Goal: Information Seeking & Learning: Learn about a topic

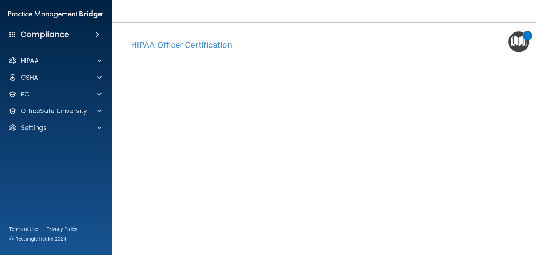
scroll to position [25, 0]
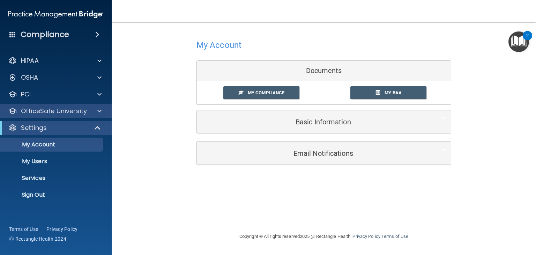
click at [70, 115] on div "OfficeSafe University" at bounding box center [56, 111] width 112 height 14
click at [99, 115] on span at bounding box center [99, 111] width 4 height 8
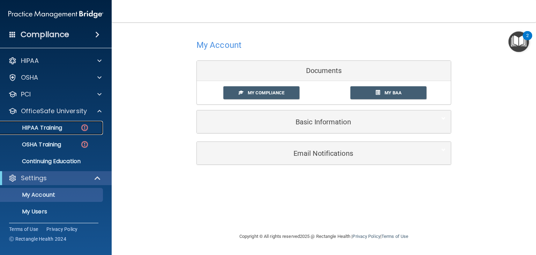
click at [71, 129] on div "HIPAA Training" at bounding box center [52, 127] width 95 height 7
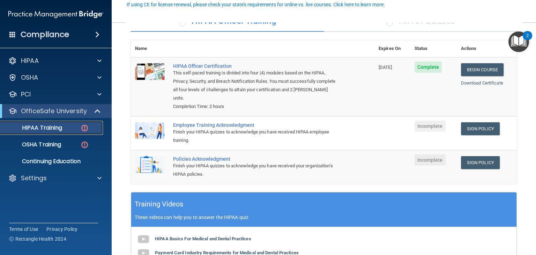
scroll to position [66, 0]
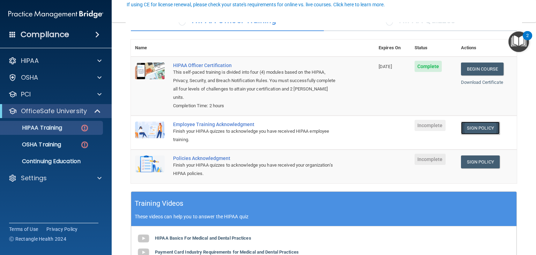
click at [484, 126] on link "Sign Policy" at bounding box center [480, 127] width 39 height 13
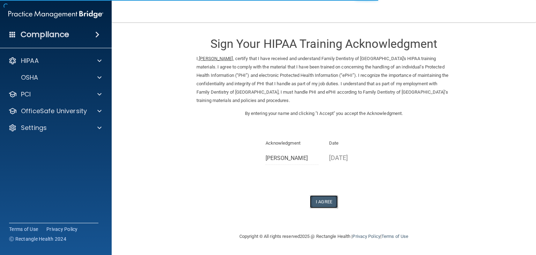
click at [329, 199] on button "I Agree" at bounding box center [324, 201] width 28 height 13
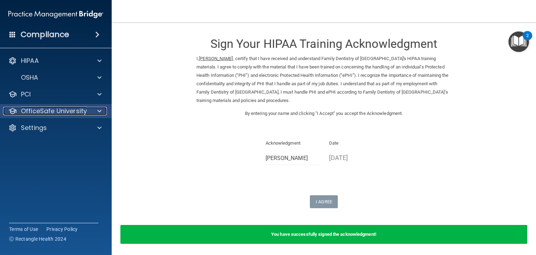
click at [94, 113] on div at bounding box center [98, 111] width 17 height 8
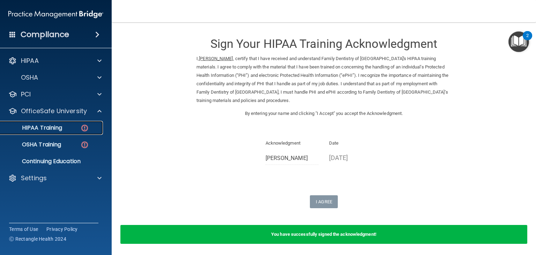
click at [77, 130] on div "HIPAA Training" at bounding box center [52, 127] width 95 height 7
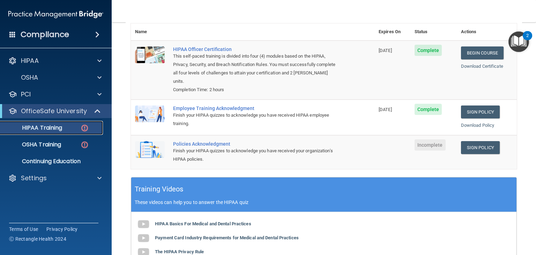
scroll to position [83, 0]
click at [475, 147] on link "Sign Policy" at bounding box center [480, 147] width 39 height 13
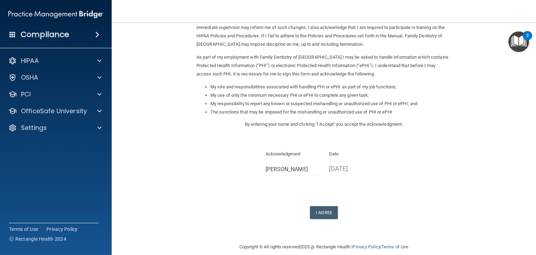
scroll to position [65, 0]
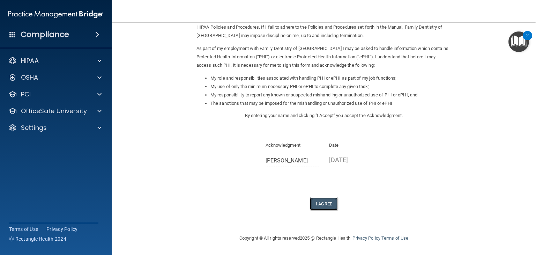
click at [325, 208] on button "I Agree" at bounding box center [324, 203] width 28 height 13
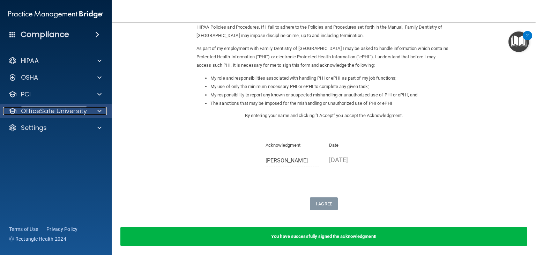
click at [102, 112] on div at bounding box center [98, 111] width 17 height 8
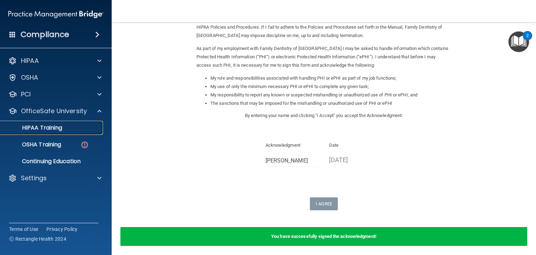
click at [86, 132] on link "HIPAA Training" at bounding box center [48, 128] width 110 height 14
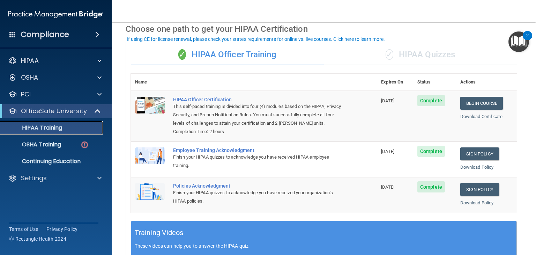
scroll to position [25, 0]
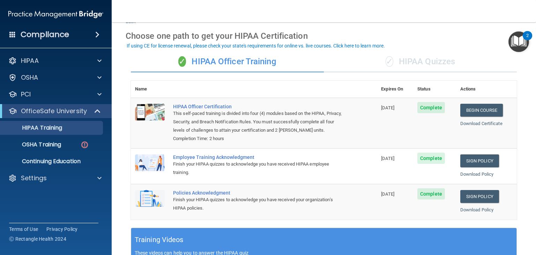
click at [430, 68] on div "✓ HIPAA Quizzes" at bounding box center [420, 61] width 193 height 21
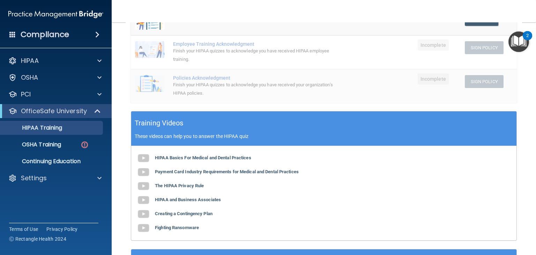
scroll to position [170, 0]
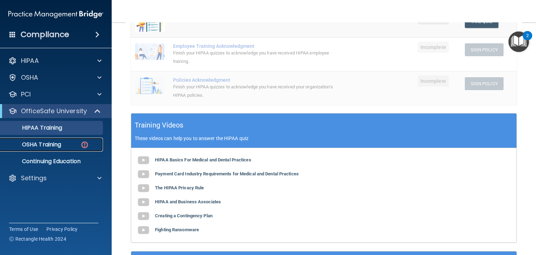
click at [69, 145] on div "OSHA Training" at bounding box center [52, 144] width 95 height 7
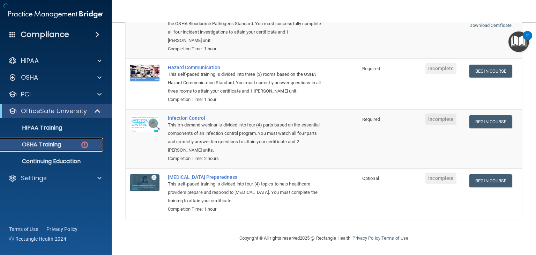
scroll to position [107, 0]
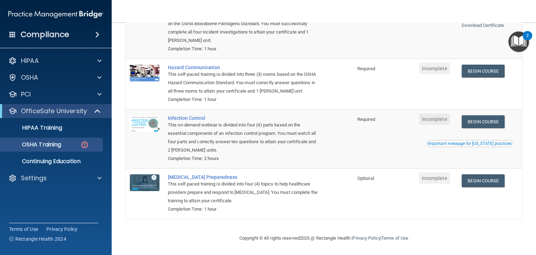
click at [345, 141] on td "Infection Control This on-demand webinar is divided into four (4) parts based o…" at bounding box center [258, 138] width 189 height 59
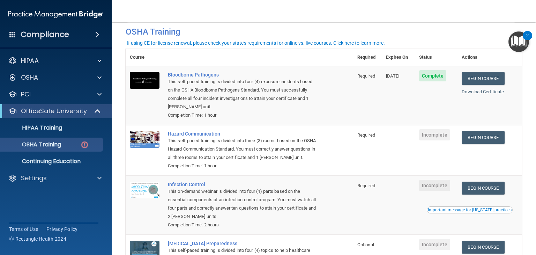
scroll to position [31, 0]
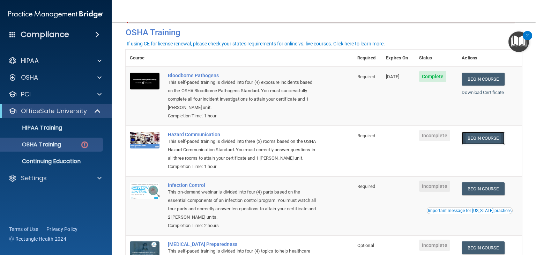
click at [483, 137] on link "Begin Course" at bounding box center [482, 138] width 43 height 13
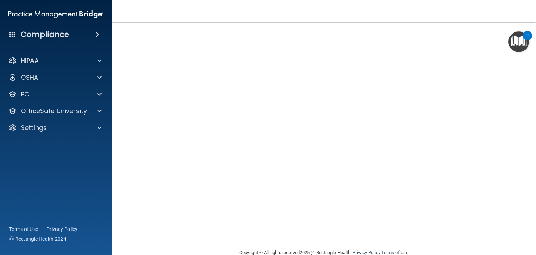
scroll to position [8, 0]
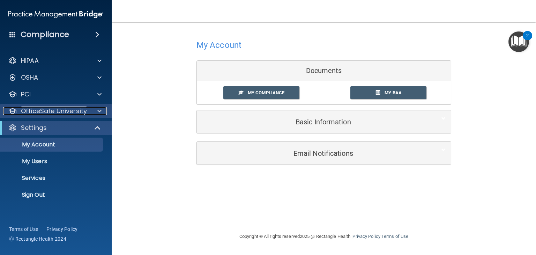
click at [77, 109] on p "OfficeSafe University" at bounding box center [54, 111] width 66 height 8
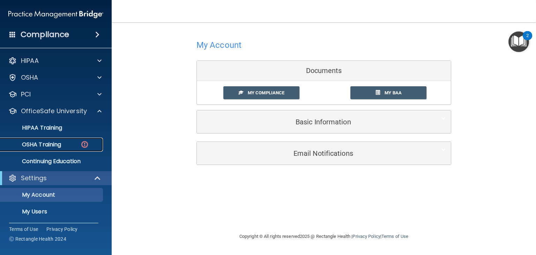
click at [75, 145] on div "OSHA Training" at bounding box center [52, 144] width 95 height 7
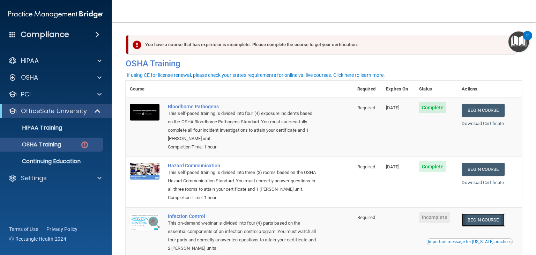
click at [477, 226] on link "Begin Course" at bounding box center [482, 219] width 43 height 13
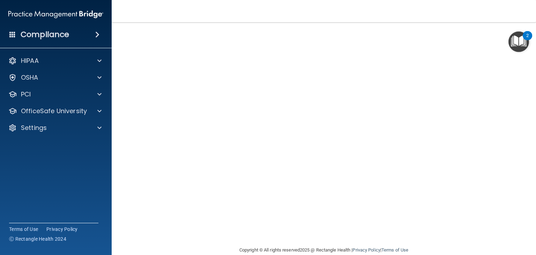
scroll to position [32, 0]
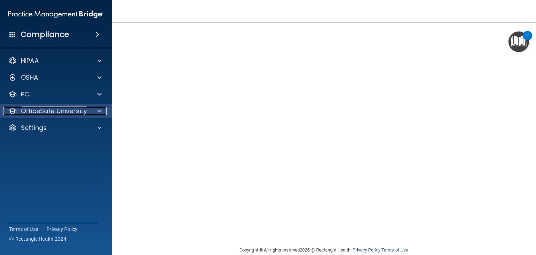
click at [100, 114] on span at bounding box center [99, 111] width 4 height 8
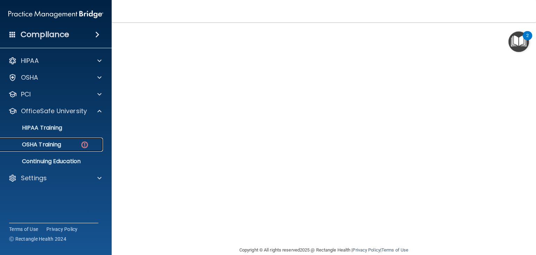
click at [81, 144] on img at bounding box center [84, 144] width 9 height 9
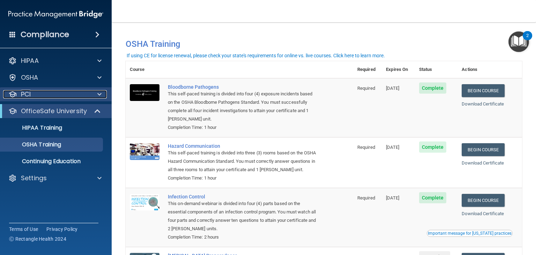
click at [55, 93] on div "PCI" at bounding box center [46, 94] width 87 height 8
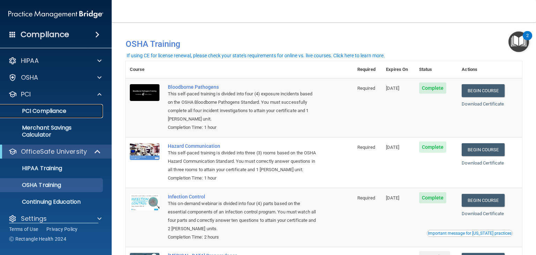
click at [70, 115] on link "PCI Compliance" at bounding box center [48, 111] width 110 height 14
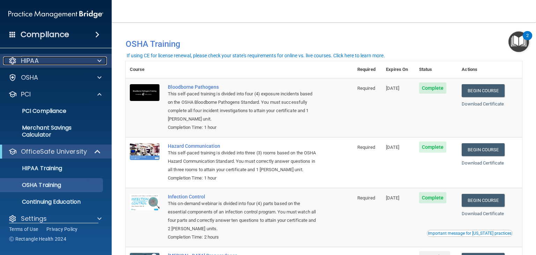
click at [103, 62] on div at bounding box center [98, 61] width 17 height 8
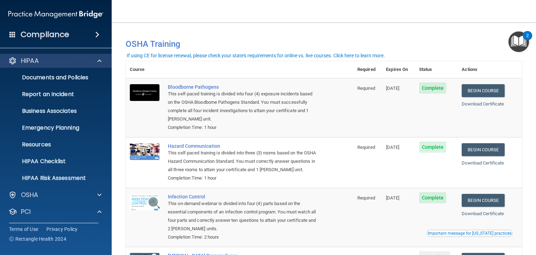
click at [100, 66] on div "HIPAA" at bounding box center [56, 61] width 112 height 14
click at [100, 59] on span at bounding box center [99, 61] width 4 height 8
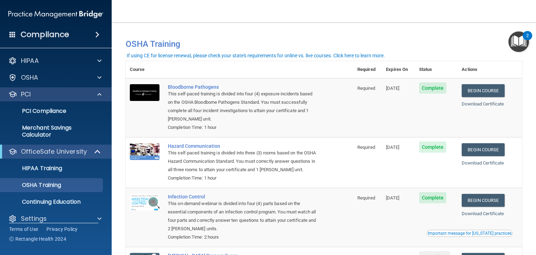
click at [101, 99] on div "PCI" at bounding box center [56, 94] width 112 height 14
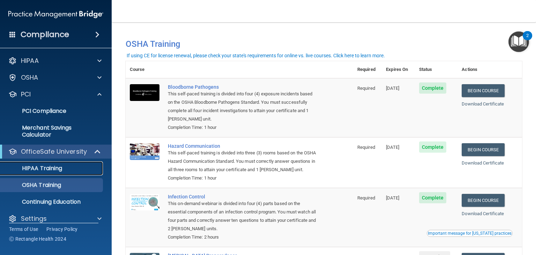
click at [61, 166] on p "HIPAA Training" at bounding box center [34, 168] width 58 height 7
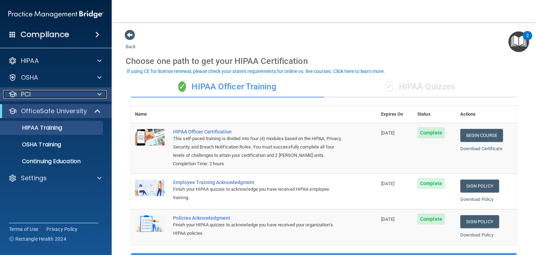
click at [100, 95] on span at bounding box center [99, 94] width 4 height 8
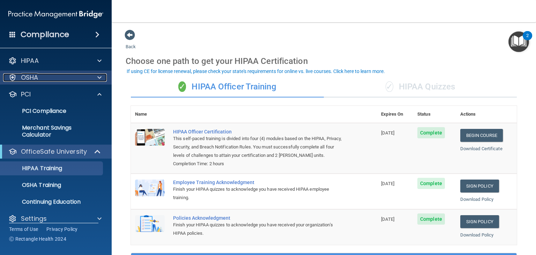
click at [100, 80] on span at bounding box center [99, 77] width 4 height 8
click at [100, 79] on span at bounding box center [99, 77] width 4 height 8
click at [99, 81] on span at bounding box center [99, 77] width 4 height 8
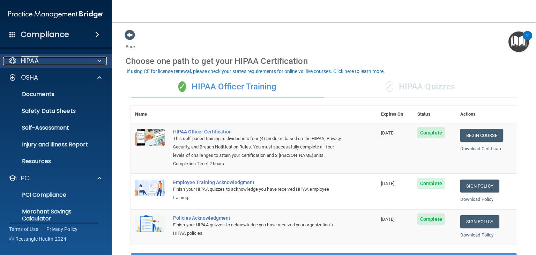
click at [99, 60] on span at bounding box center [99, 61] width 4 height 8
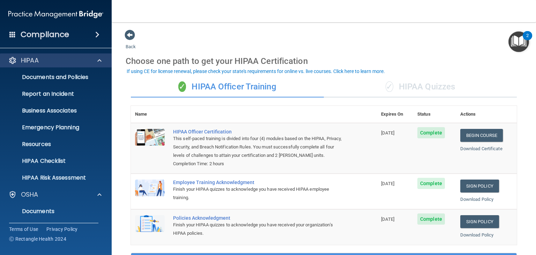
click at [101, 65] on div "HIPAA" at bounding box center [56, 60] width 112 height 14
click at [97, 62] on div at bounding box center [98, 60] width 17 height 8
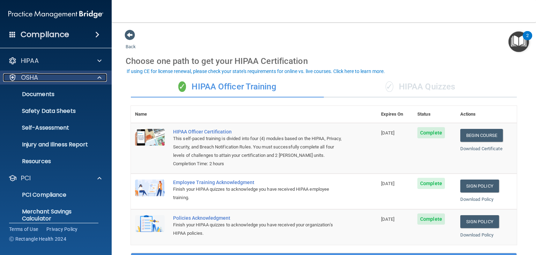
click at [101, 74] on span at bounding box center [99, 77] width 4 height 8
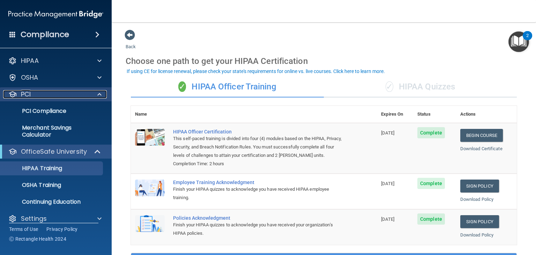
click at [97, 97] on span at bounding box center [99, 94] width 4 height 8
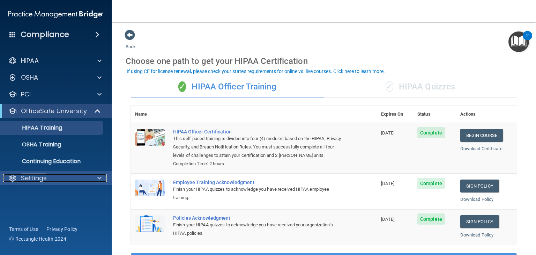
click at [96, 176] on div at bounding box center [98, 178] width 17 height 8
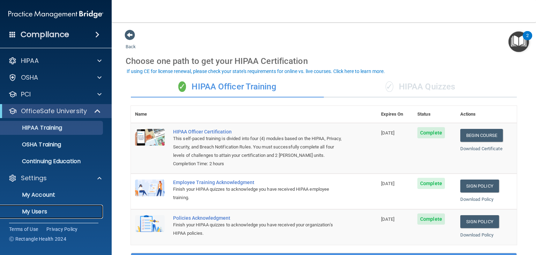
click at [74, 208] on link "My Users" at bounding box center [48, 211] width 110 height 14
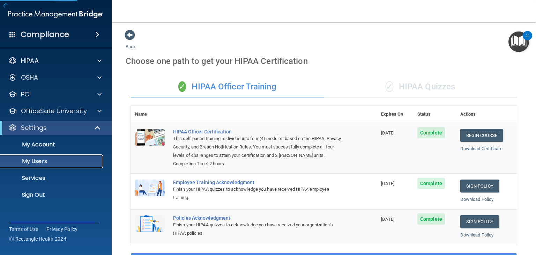
select select "20"
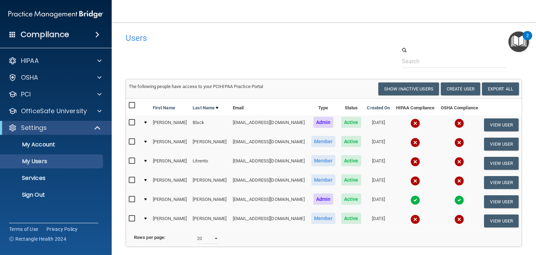
click at [137, 163] on label at bounding box center [133, 161] width 9 height 8
click at [137, 163] on input "checkbox" at bounding box center [133, 161] width 8 height 6
checkbox input "true"
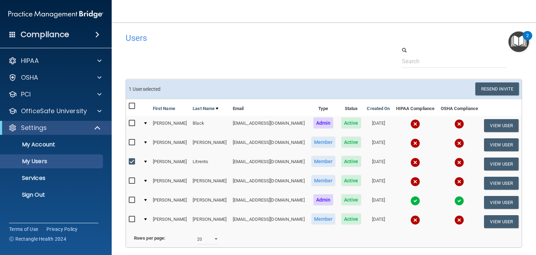
click at [145, 159] on td at bounding box center [144, 163] width 9 height 19
click at [147, 163] on td at bounding box center [144, 163] width 9 height 19
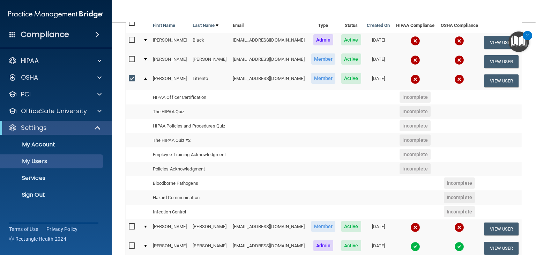
scroll to position [83, 0]
click at [497, 81] on button "View User" at bounding box center [501, 80] width 35 height 13
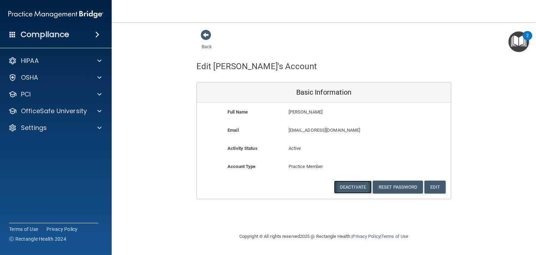
click at [350, 189] on button "Deactivate" at bounding box center [353, 186] width 38 height 13
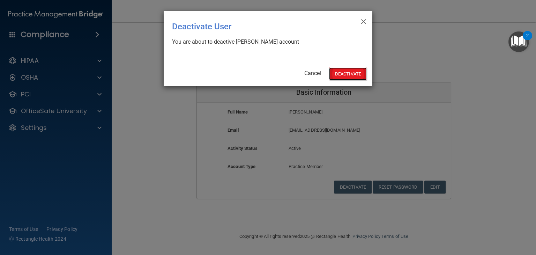
click at [350, 75] on button "Deactivate" at bounding box center [348, 73] width 38 height 13
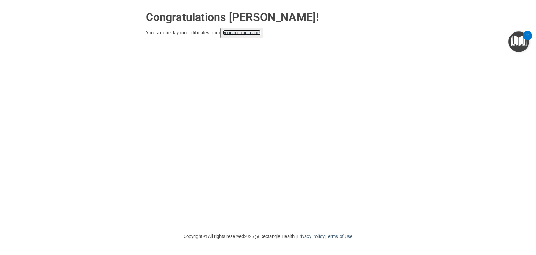
click at [261, 34] on link "your account page!" at bounding box center [242, 32] width 38 height 5
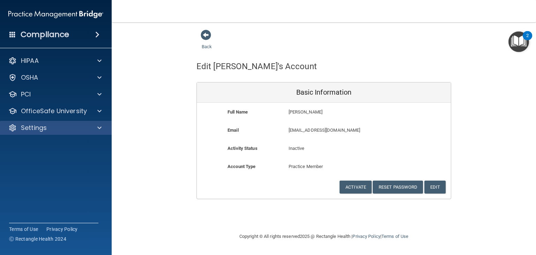
click at [104, 121] on div "Settings" at bounding box center [56, 128] width 112 height 14
click at [85, 132] on div "Settings" at bounding box center [56, 128] width 112 height 14
click at [99, 128] on span at bounding box center [99, 127] width 4 height 8
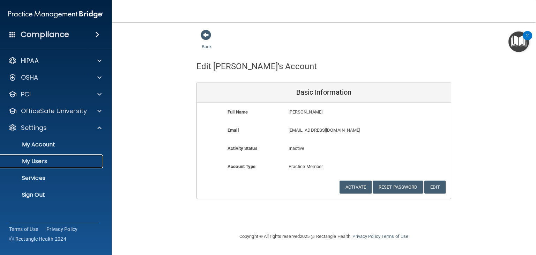
click at [52, 163] on p "My Users" at bounding box center [52, 161] width 95 height 7
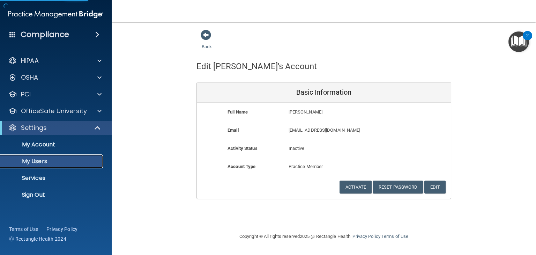
select select "20"
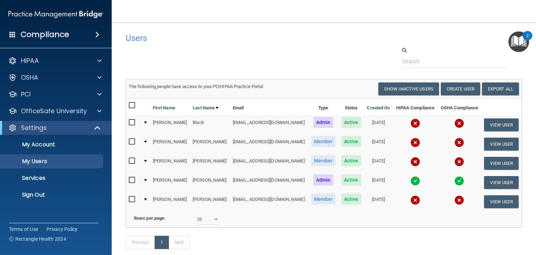
click at [454, 122] on img at bounding box center [459, 123] width 10 height 10
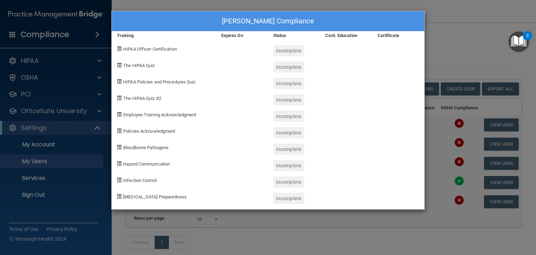
click at [467, 28] on div "Lisa Black's Compliance Training Expires On Status Cont. Education Certificate …" at bounding box center [268, 127] width 536 height 255
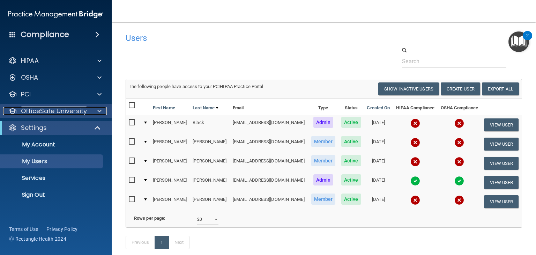
click at [89, 110] on div "OfficeSafe University" at bounding box center [46, 111] width 87 height 8
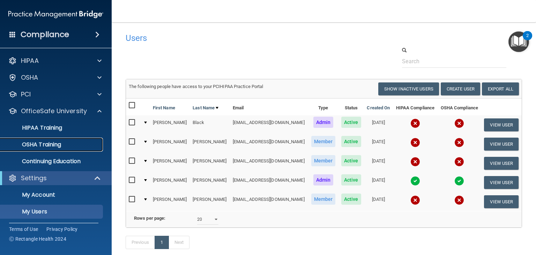
click at [70, 148] on link "OSHA Training" at bounding box center [48, 144] width 110 height 14
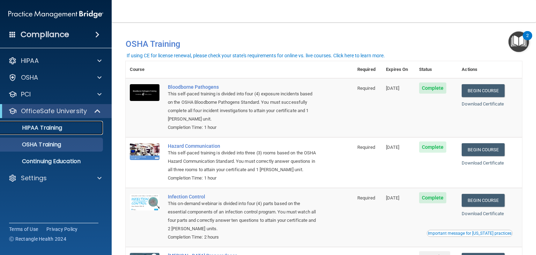
click at [57, 129] on p "HIPAA Training" at bounding box center [34, 127] width 58 height 7
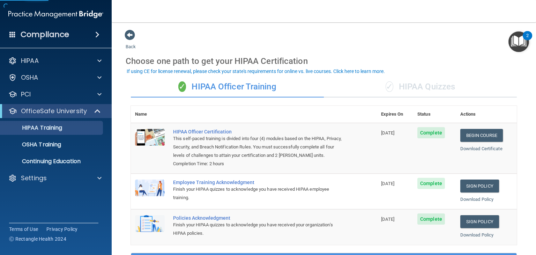
click at [414, 87] on div "✓ HIPAA Quizzes" at bounding box center [420, 86] width 193 height 21
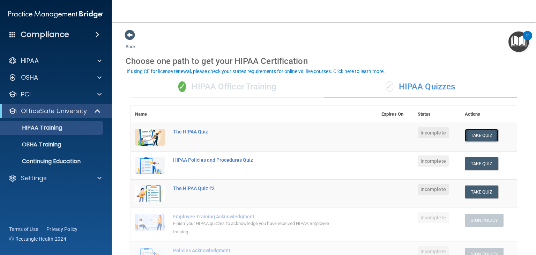
click at [472, 133] on button "Take Quiz" at bounding box center [481, 135] width 33 height 13
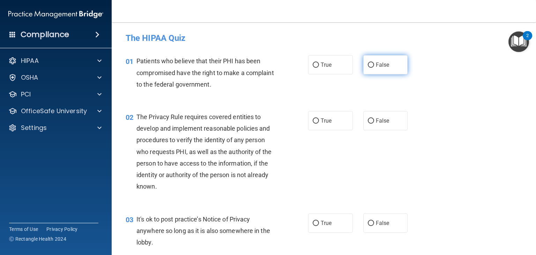
click at [381, 66] on span "False" at bounding box center [383, 64] width 14 height 7
click at [374, 66] on input "False" at bounding box center [371, 64] width 6 height 5
radio input "true"
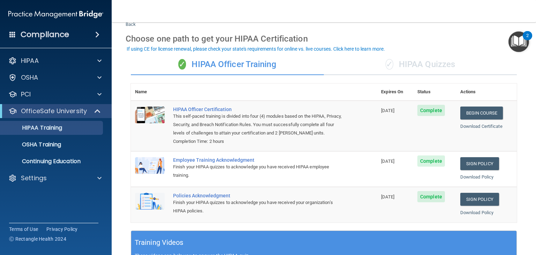
scroll to position [22, 0]
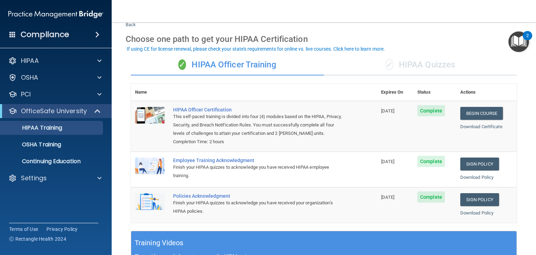
click at [421, 60] on div "✓ HIPAA Quizzes" at bounding box center [420, 64] width 193 height 21
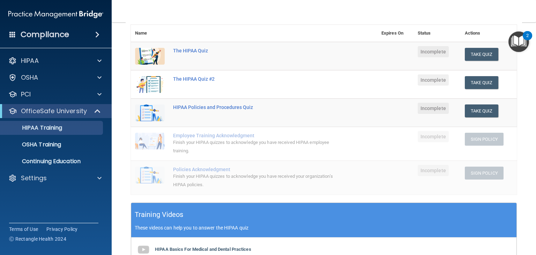
scroll to position [81, 0]
click at [479, 55] on button "Take Quiz" at bounding box center [481, 54] width 33 height 13
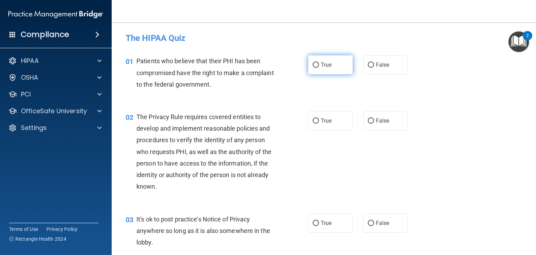
click at [335, 72] on label "True" at bounding box center [330, 64] width 45 height 19
click at [319, 68] on input "True" at bounding box center [316, 64] width 6 height 5
radio input "true"
click at [316, 127] on label "True" at bounding box center [330, 120] width 45 height 19
click at [316, 123] on input "True" at bounding box center [316, 120] width 6 height 5
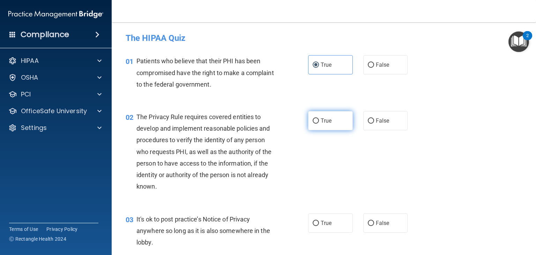
radio input "true"
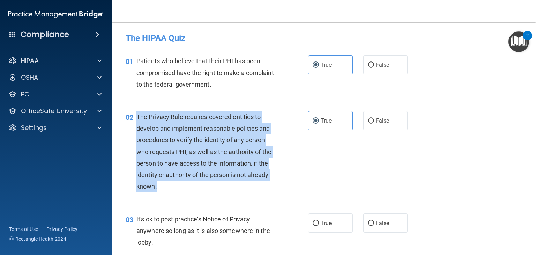
drag, startPoint x: 157, startPoint y: 188, endPoint x: 133, endPoint y: 121, distance: 71.0
click at [133, 121] on div "02 The Privacy Rule requires covered entities to develop and implement reasonab…" at bounding box center [216, 153] width 203 height 85
copy div "The Privacy Rule requires covered entities to develop and implement reasonable …"
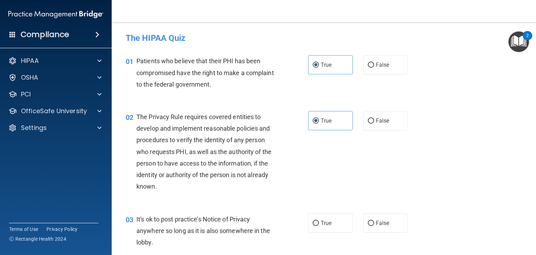
click at [321, 182] on div "02 The Privacy Rule requires covered entities to develop and implement reasonab…" at bounding box center [323, 153] width 407 height 102
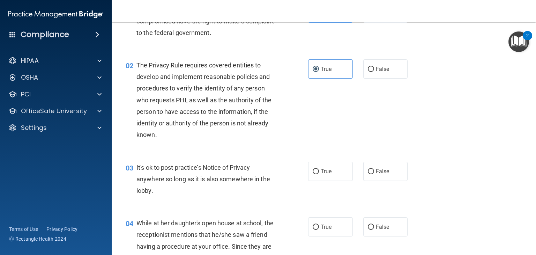
scroll to position [57, 0]
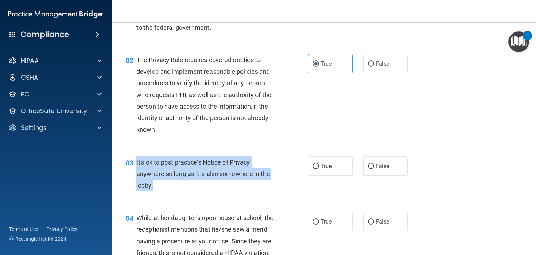
drag, startPoint x: 158, startPoint y: 183, endPoint x: 136, endPoint y: 161, distance: 31.1
click at [136, 161] on div "It's ok to post practice’s Notice of Privacy anywhere so long as it is also som…" at bounding box center [208, 173] width 145 height 35
copy span "It's ok to post practice’s Notice of Privacy anywhere so long as it is also som…"
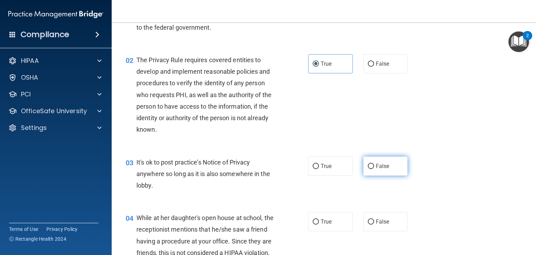
click at [374, 160] on label "False" at bounding box center [385, 165] width 45 height 19
click at [374, 164] on input "False" at bounding box center [371, 166] width 6 height 5
radio input "true"
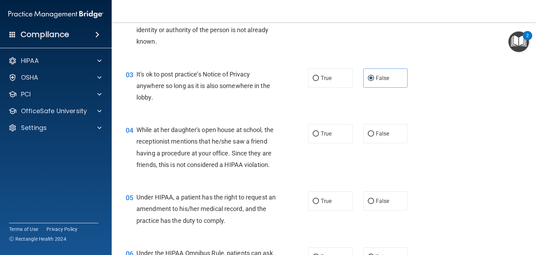
scroll to position [145, 0]
click at [378, 134] on span "False" at bounding box center [383, 133] width 14 height 7
click at [374, 134] on input "False" at bounding box center [371, 133] width 6 height 5
radio input "true"
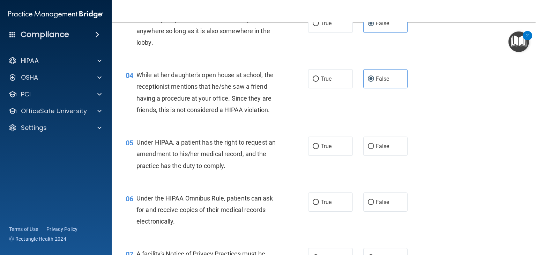
scroll to position [200, 0]
click at [380, 169] on div "05 Under HIPAA, a patient has the right to request an amendment to his/her medi…" at bounding box center [323, 155] width 407 height 56
click at [378, 151] on label "False" at bounding box center [385, 145] width 45 height 19
click at [374, 148] on input "False" at bounding box center [371, 145] width 6 height 5
radio input "true"
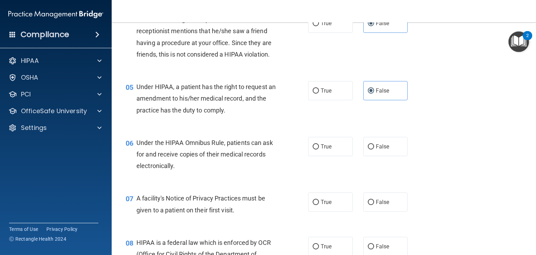
scroll to position [257, 0]
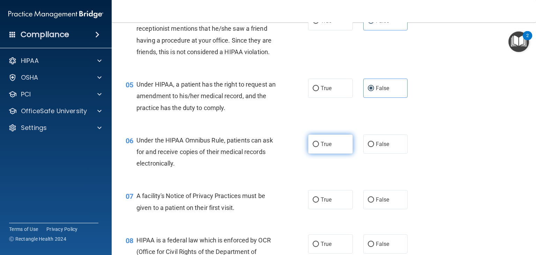
click at [322, 153] on label "True" at bounding box center [330, 143] width 45 height 19
click at [319, 147] on input "True" at bounding box center [316, 144] width 6 height 5
radio input "true"
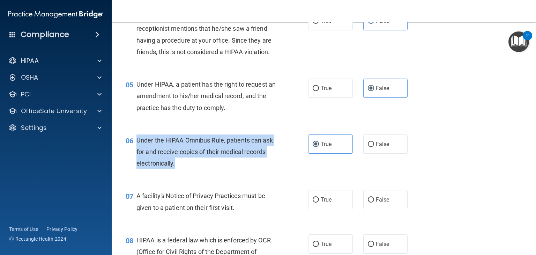
drag, startPoint x: 177, startPoint y: 172, endPoint x: 134, endPoint y: 146, distance: 50.5
click at [134, 146] on div "06 Under the HIPAA Omnibus Rule, patients can ask for and receive copies of the…" at bounding box center [216, 153] width 203 height 38
copy div "Under the HIPAA Omnibus Rule, patients can ask for and receive copies of their …"
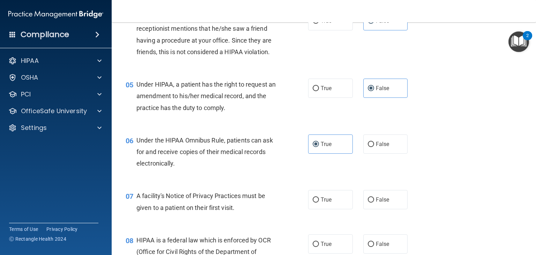
drag, startPoint x: 377, startPoint y: 174, endPoint x: 388, endPoint y: 174, distance: 11.5
click at [377, 174] on div "06 Under the HIPAA Omnibus Rule, patients can ask for and receive copies of the…" at bounding box center [323, 154] width 407 height 56
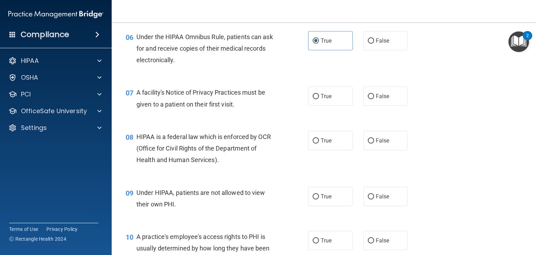
scroll to position [361, 0]
click at [337, 105] on label "True" at bounding box center [330, 95] width 45 height 19
click at [319, 98] on input "True" at bounding box center [316, 95] width 6 height 5
radio input "true"
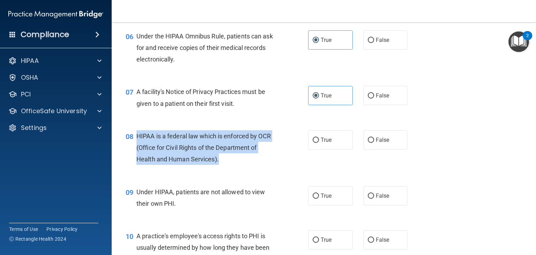
drag, startPoint x: 233, startPoint y: 168, endPoint x: 137, endPoint y: 145, distance: 99.0
click at [136, 145] on div "HIPAA is a federal law which is enforced by OCR (Office for Civil Rights of the…" at bounding box center [208, 147] width 145 height 35
copy span "HIPAA is a federal law which is enforced by OCR (Office for Civil Rights of the…"
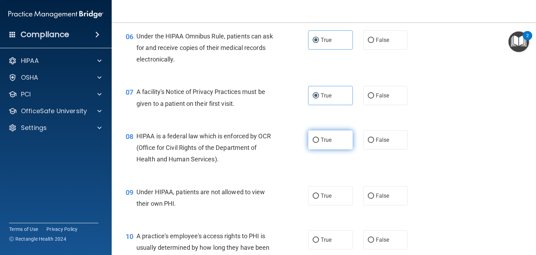
click at [325, 143] on span "True" at bounding box center [326, 139] width 11 height 7
click at [319, 143] on input "True" at bounding box center [316, 139] width 6 height 5
radio input "true"
click at [381, 205] on label "False" at bounding box center [385, 195] width 45 height 19
click at [374, 198] on input "False" at bounding box center [371, 195] width 6 height 5
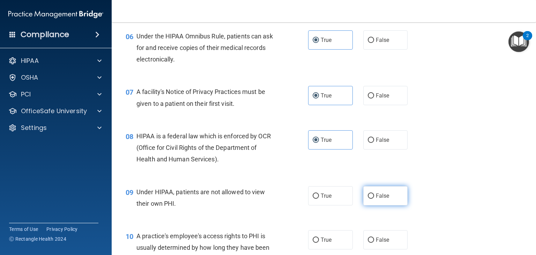
radio input "true"
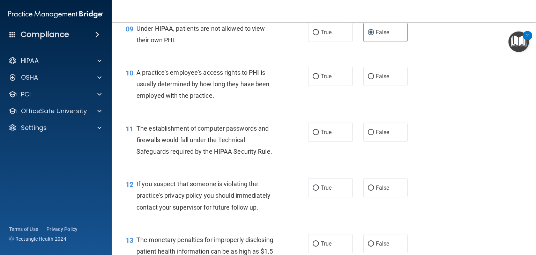
scroll to position [525, 0]
click at [378, 80] on span "False" at bounding box center [383, 76] width 14 height 7
click at [374, 79] on input "False" at bounding box center [371, 76] width 6 height 5
radio input "true"
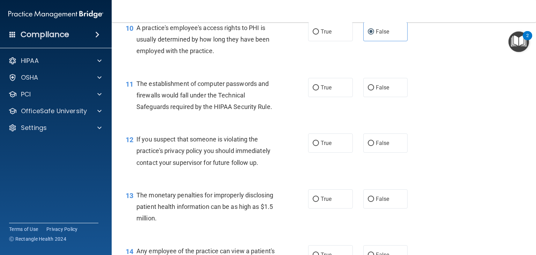
scroll to position [570, 0]
click at [315, 96] on label "True" at bounding box center [330, 86] width 45 height 19
click at [315, 90] on input "True" at bounding box center [316, 86] width 6 height 5
radio input "true"
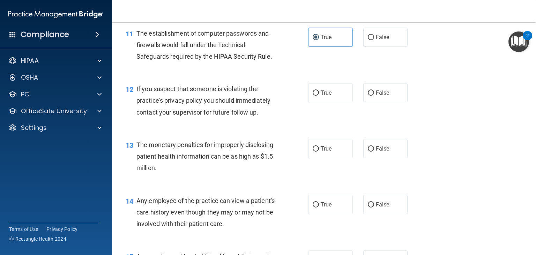
scroll to position [624, 0]
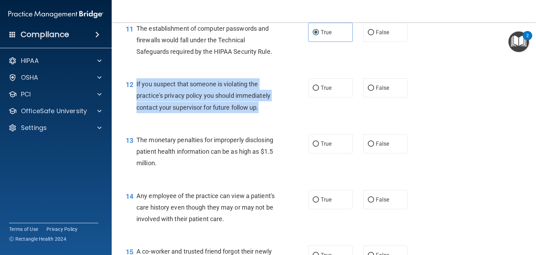
drag, startPoint x: 262, startPoint y: 123, endPoint x: 137, endPoint y: 94, distance: 128.2
click at [137, 94] on div "If you suspect that someone is violating the practice's privacy policy you shou…" at bounding box center [208, 95] width 145 height 35
copy span "If you suspect that someone is violating the practice's privacy policy you shou…"
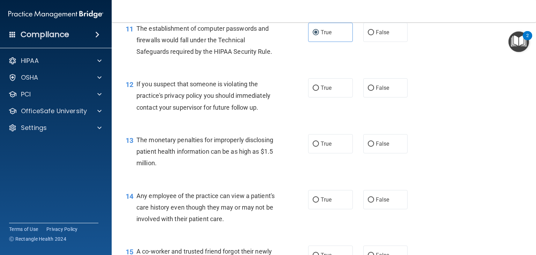
click at [317, 125] on div "12 If you suspect that someone is violating the practice's privacy policy you s…" at bounding box center [323, 97] width 407 height 56
click at [322, 91] on span "True" at bounding box center [326, 87] width 11 height 7
click at [319, 91] on input "True" at bounding box center [316, 87] width 6 height 5
radio input "true"
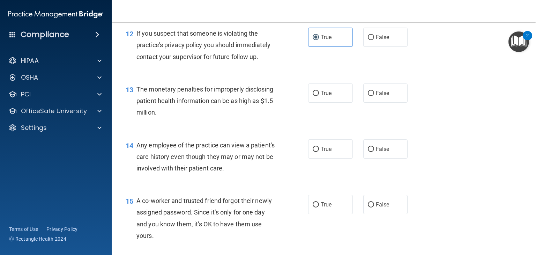
scroll to position [675, 0]
click at [328, 96] on span "True" at bounding box center [326, 92] width 11 height 7
click at [319, 96] on input "True" at bounding box center [316, 92] width 6 height 5
radio input "true"
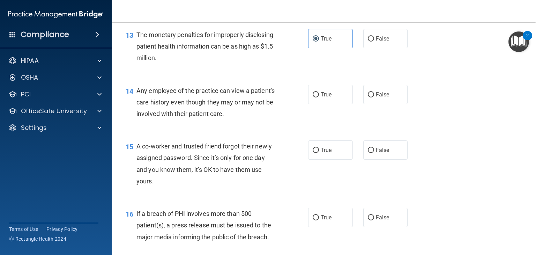
scroll to position [730, 0]
click at [381, 104] on label "False" at bounding box center [385, 93] width 45 height 19
click at [374, 97] on input "False" at bounding box center [371, 94] width 6 height 5
radio input "true"
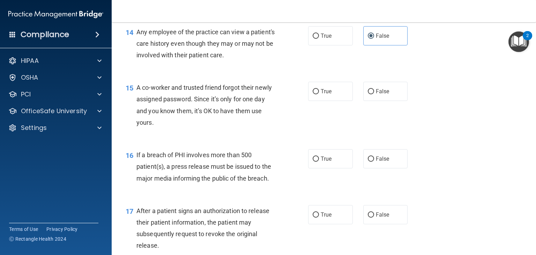
scroll to position [788, 0]
click at [367, 100] on label "False" at bounding box center [385, 90] width 45 height 19
click at [368, 94] on input "False" at bounding box center [371, 91] width 6 height 5
radio input "true"
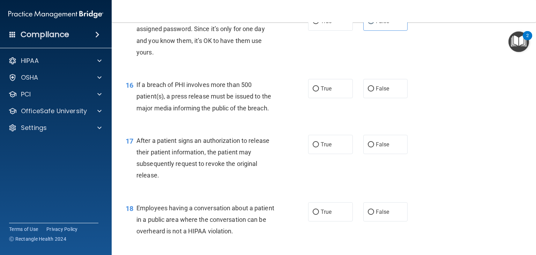
scroll to position [858, 0]
click at [333, 98] on label "True" at bounding box center [330, 88] width 45 height 19
click at [319, 91] on input "True" at bounding box center [316, 88] width 6 height 5
radio input "true"
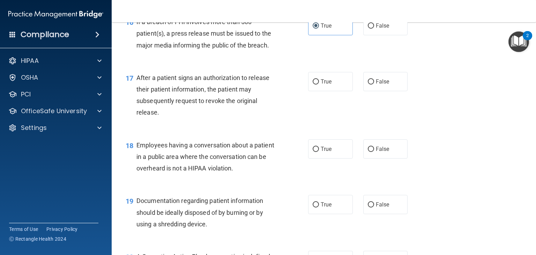
scroll to position [922, 0]
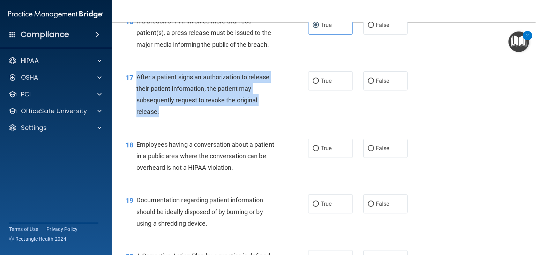
drag, startPoint x: 164, startPoint y: 123, endPoint x: 136, endPoint y: 88, distance: 45.3
click at [136, 88] on div "After a patient signs an authorization to release their patient information, th…" at bounding box center [208, 94] width 145 height 46
copy span "After a patient signs an authorization to release their patient information, th…"
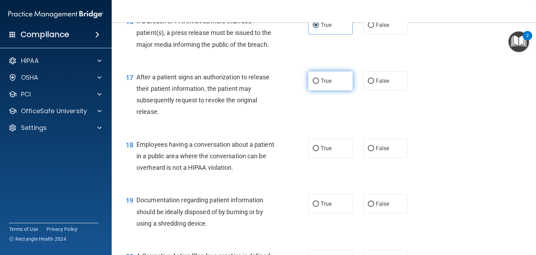
click at [321, 85] on label "True" at bounding box center [330, 80] width 45 height 19
click at [319, 84] on input "True" at bounding box center [316, 80] width 6 height 5
radio input "true"
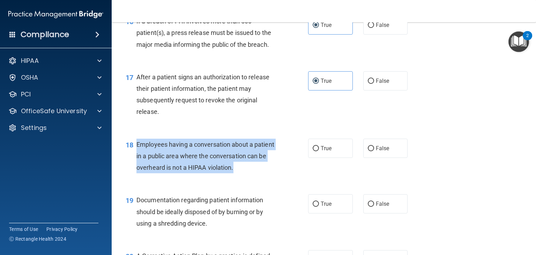
drag, startPoint x: 255, startPoint y: 180, endPoint x: 136, endPoint y: 153, distance: 122.6
click at [136, 153] on div "18 Employees having a conversation about a patient in a public area where the c…" at bounding box center [216, 157] width 203 height 38
copy div "Employees having a conversation about a patient in a public area where the conv…"
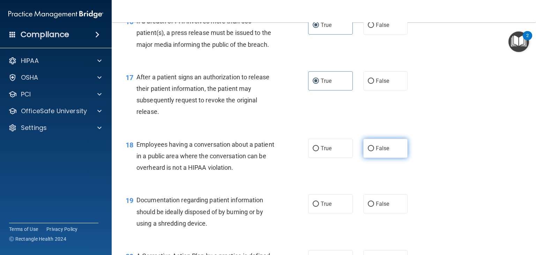
click at [384, 151] on span "False" at bounding box center [383, 148] width 14 height 7
click at [374, 151] on input "False" at bounding box center [371, 148] width 6 height 5
radio input "true"
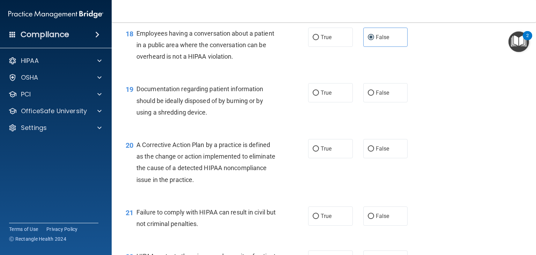
scroll to position [1032, 0]
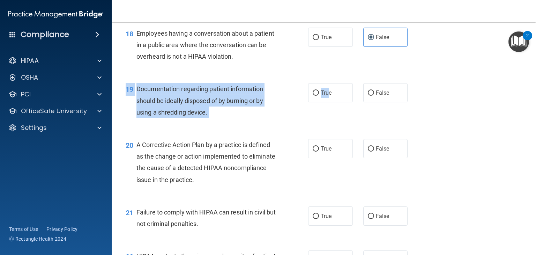
click at [318, 92] on div "19 Documentation regarding patient information should be ideally disposed of by…" at bounding box center [323, 102] width 407 height 56
click at [311, 101] on label "True" at bounding box center [330, 92] width 45 height 19
click at [313, 96] on input "True" at bounding box center [316, 92] width 6 height 5
radio input "true"
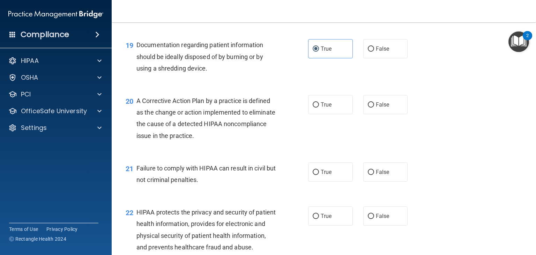
scroll to position [1077, 0]
click at [324, 107] on span "True" at bounding box center [326, 104] width 11 height 7
click at [319, 107] on input "True" at bounding box center [316, 104] width 6 height 5
radio input "true"
click at [324, 107] on span "True" at bounding box center [326, 104] width 11 height 7
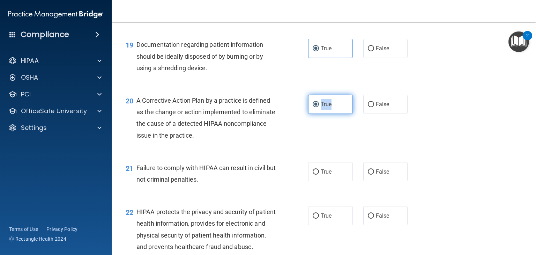
click at [319, 107] on input "True" at bounding box center [316, 104] width 6 height 5
click at [424, 117] on div "20 A Corrective Action Plan by a practice is defined as the change or action im…" at bounding box center [323, 119] width 407 height 67
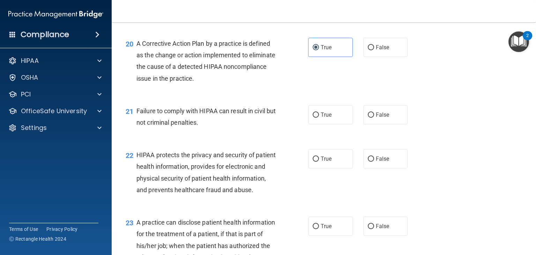
scroll to position [1137, 0]
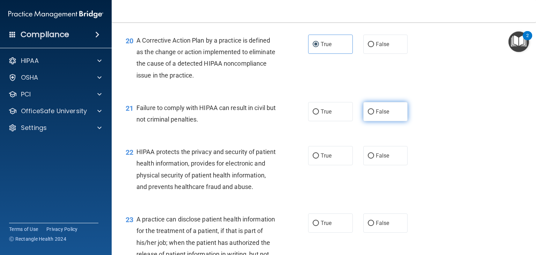
click at [376, 115] on span "False" at bounding box center [383, 111] width 14 height 7
click at [374, 114] on input "False" at bounding box center [371, 111] width 6 height 5
radio input "true"
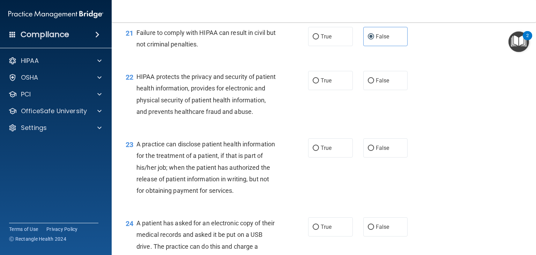
scroll to position [1212, 0]
click at [322, 83] on span "True" at bounding box center [326, 80] width 11 height 7
click at [319, 83] on input "True" at bounding box center [316, 80] width 6 height 5
radio input "true"
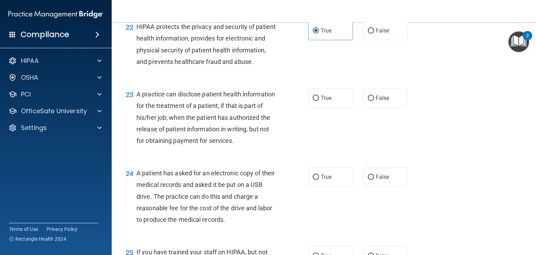
scroll to position [1259, 0]
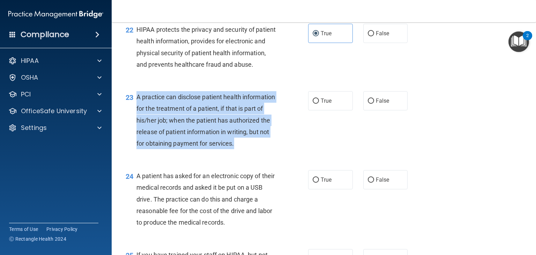
drag, startPoint x: 163, startPoint y: 178, endPoint x: 135, endPoint y: 120, distance: 64.6
click at [135, 120] on div "23 A practice can disclose patient health information for the treatment of a pa…" at bounding box center [216, 121] width 203 height 61
copy div "A practice can disclose patient health information for the treatment of a patie…"
click at [370, 104] on input "False" at bounding box center [371, 100] width 6 height 5
radio input "true"
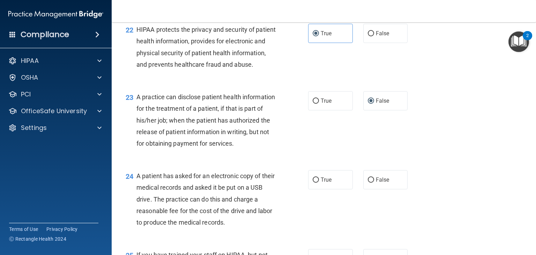
click at [449, 148] on div "23 A practice can disclose patient health information for the treatment of a pa…" at bounding box center [323, 121] width 407 height 79
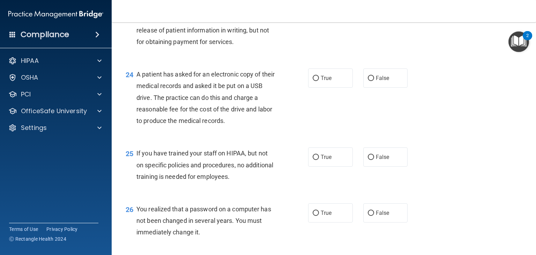
scroll to position [1364, 0]
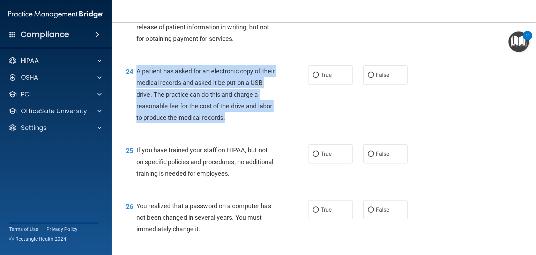
drag, startPoint x: 227, startPoint y: 154, endPoint x: 137, endPoint y: 104, distance: 102.6
click at [137, 104] on div "A patient has asked for an electronic copy of their medical records and asked i…" at bounding box center [208, 94] width 145 height 58
copy span "A patient has asked for an electronic copy of their medical records and asked i…"
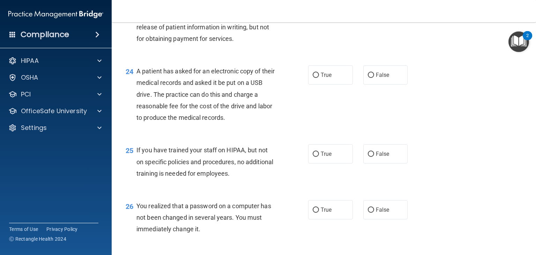
click at [479, 135] on div "24 A patient has asked for an electronic copy of their medical records and aske…" at bounding box center [323, 96] width 407 height 79
click at [314, 78] on input "True" at bounding box center [316, 75] width 6 height 5
radio input "true"
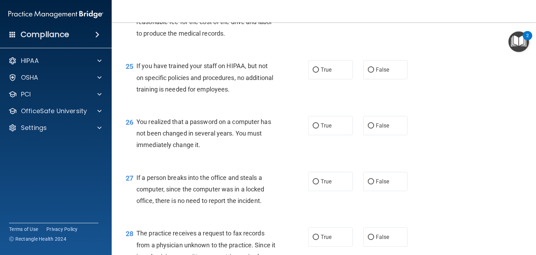
scroll to position [1448, 0]
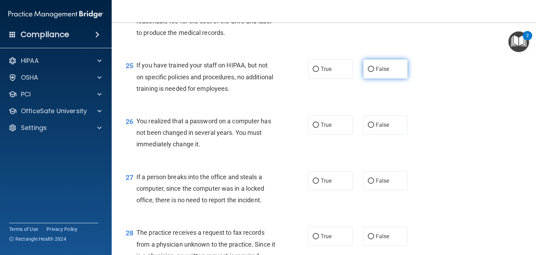
click at [369, 78] on label "False" at bounding box center [385, 68] width 45 height 19
click at [369, 72] on input "False" at bounding box center [371, 69] width 6 height 5
radio input "true"
click at [369, 78] on label "False" at bounding box center [385, 68] width 45 height 19
click at [369, 72] on input "False" at bounding box center [371, 69] width 6 height 5
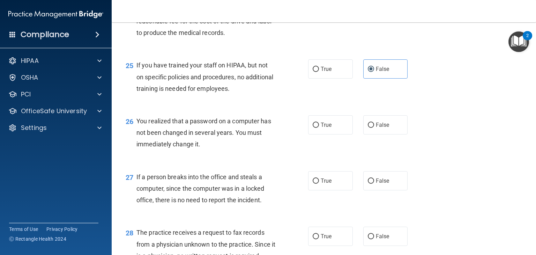
click at [450, 106] on div "25 If you have trained your staff on HIPAA, but not on specific policies and pr…" at bounding box center [323, 79] width 407 height 56
click at [325, 128] on span "True" at bounding box center [326, 124] width 11 height 7
click at [319, 128] on input "True" at bounding box center [316, 124] width 6 height 5
radio input "true"
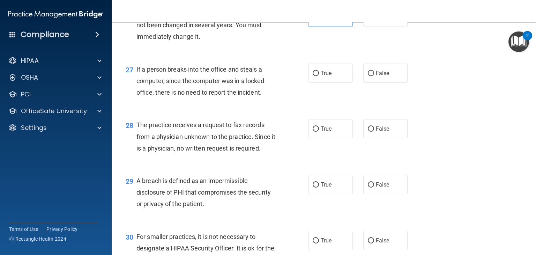
scroll to position [1556, 0]
click at [382, 76] on span "False" at bounding box center [383, 73] width 14 height 7
click at [374, 76] on input "False" at bounding box center [371, 73] width 6 height 5
radio input "true"
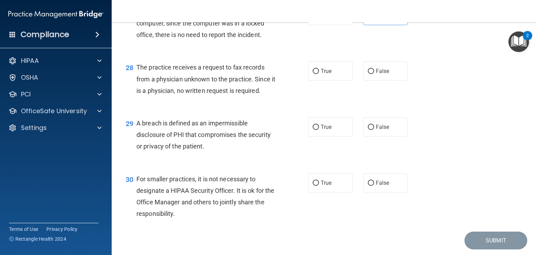
scroll to position [1613, 0]
click at [376, 81] on label "False" at bounding box center [385, 71] width 45 height 19
click at [374, 74] on input "False" at bounding box center [371, 71] width 6 height 5
radio input "true"
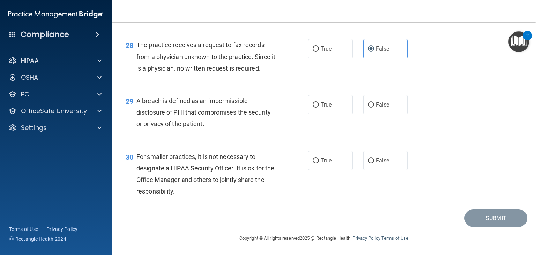
scroll to position [1658, 0]
click at [328, 114] on label "True" at bounding box center [330, 104] width 45 height 19
click at [319, 107] on input "True" at bounding box center [316, 104] width 6 height 5
radio input "true"
click at [376, 164] on span "False" at bounding box center [383, 160] width 14 height 7
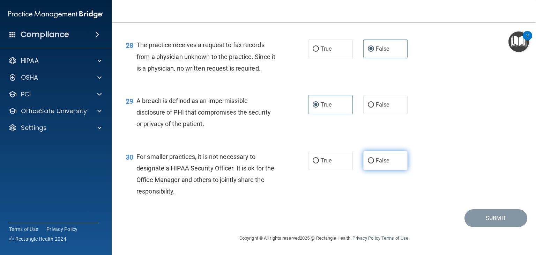
click at [374, 163] on input "False" at bounding box center [371, 160] width 6 height 5
radio input "true"
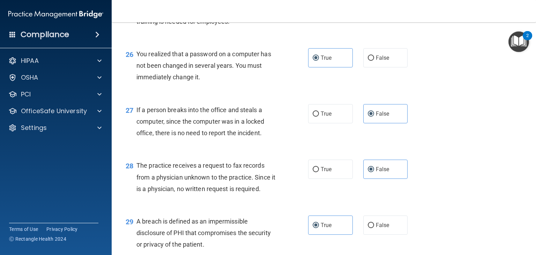
scroll to position [1670, 0]
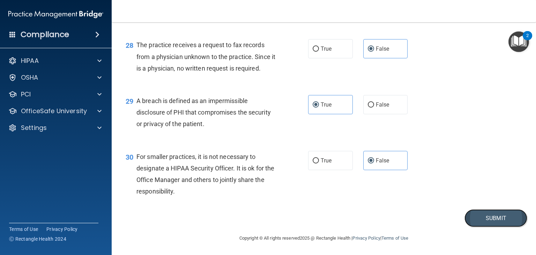
click at [478, 218] on button "Submit" at bounding box center [495, 218] width 63 height 18
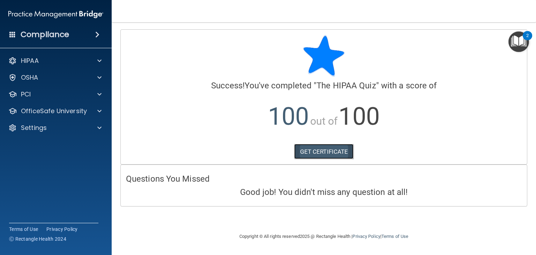
click at [332, 151] on link "GET CERTIFICATE" at bounding box center [324, 151] width 60 height 15
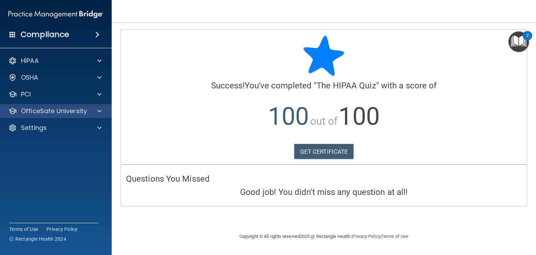
click at [97, 115] on div "OfficeSafe University" at bounding box center [56, 111] width 112 height 14
click at [95, 113] on div at bounding box center [98, 111] width 17 height 8
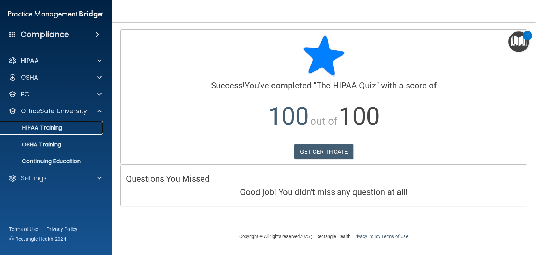
click at [75, 129] on div "HIPAA Training" at bounding box center [52, 127] width 95 height 7
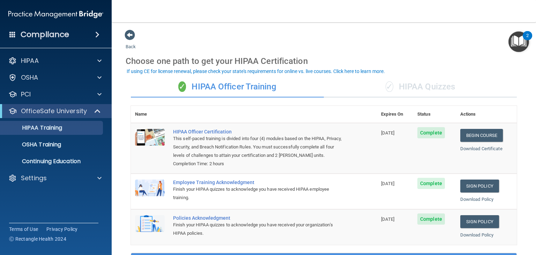
click at [421, 78] on div "✓ HIPAA Quizzes" at bounding box center [420, 86] width 193 height 21
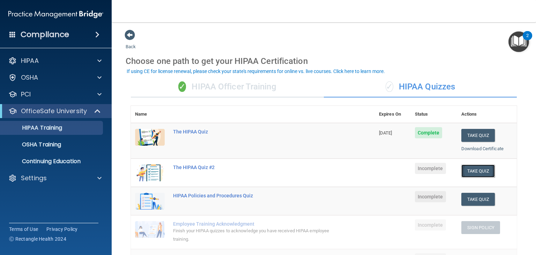
click at [480, 172] on button "Take Quiz" at bounding box center [477, 170] width 33 height 13
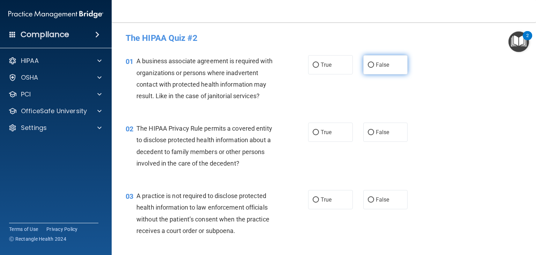
click at [390, 66] on label "False" at bounding box center [385, 64] width 45 height 19
click at [374, 66] on input "False" at bounding box center [371, 64] width 6 height 5
radio input "true"
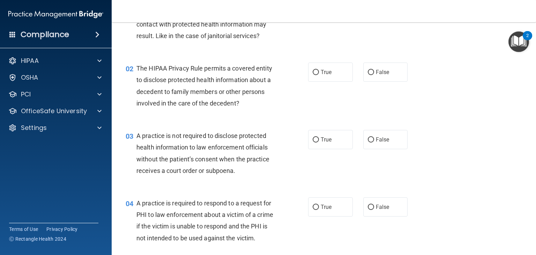
scroll to position [61, 0]
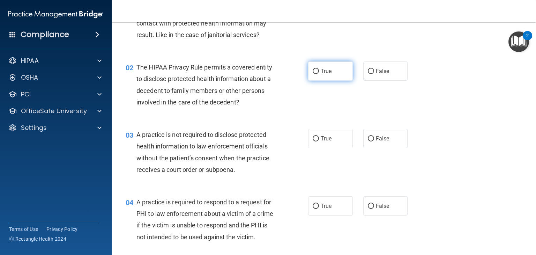
click at [325, 69] on span "True" at bounding box center [326, 71] width 11 height 7
click at [319, 69] on input "True" at bounding box center [316, 71] width 6 height 5
radio input "true"
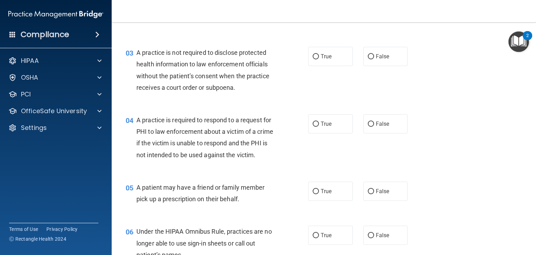
scroll to position [146, 0]
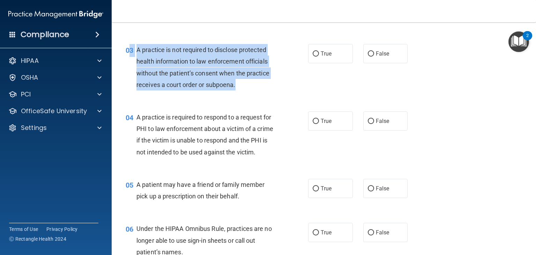
drag, startPoint x: 238, startPoint y: 85, endPoint x: 131, endPoint y: 46, distance: 113.7
click at [131, 46] on div "03 A practice is not required to disclose protected health information to law e…" at bounding box center [216, 69] width 203 height 50
click at [161, 56] on div "A practice is not required to disclose protected health information to law enfo…" at bounding box center [208, 67] width 145 height 46
click at [241, 87] on div "A practice is not required to disclose protected health information to law enfo…" at bounding box center [208, 67] width 145 height 46
drag, startPoint x: 241, startPoint y: 87, endPoint x: 138, endPoint y: 50, distance: 108.7
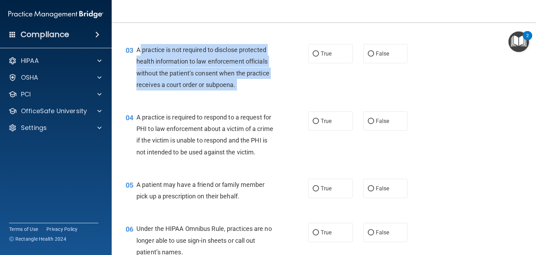
click at [138, 50] on div "A practice is not required to disclose protected health information to law enfo…" at bounding box center [208, 67] width 145 height 46
click at [368, 53] on input "False" at bounding box center [371, 53] width 6 height 5
radio input "true"
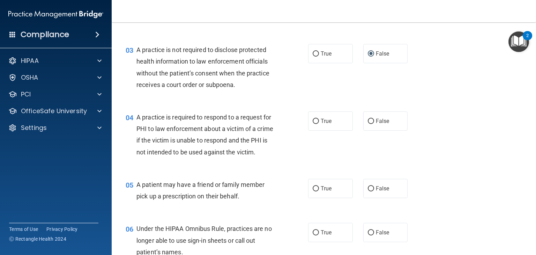
click at [337, 81] on div "03 A practice is not required to disclose protected health information to law e…" at bounding box center [323, 68] width 407 height 67
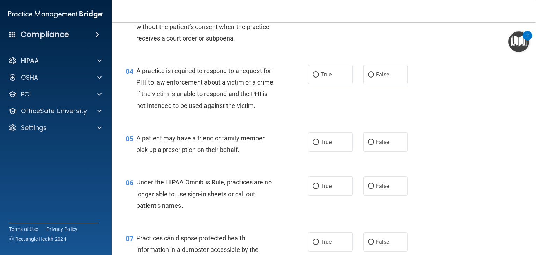
scroll to position [193, 0]
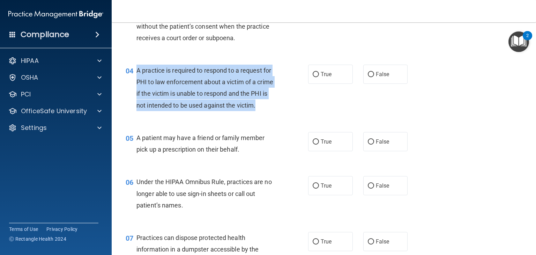
drag, startPoint x: 158, startPoint y: 119, endPoint x: 135, endPoint y: 70, distance: 53.7
click at [135, 70] on div "04 A practice is required to respond to a request for PHI to law enforcement ab…" at bounding box center [216, 90] width 203 height 50
copy div "A practice is required to respond to a request for PHI to law enforcement about…"
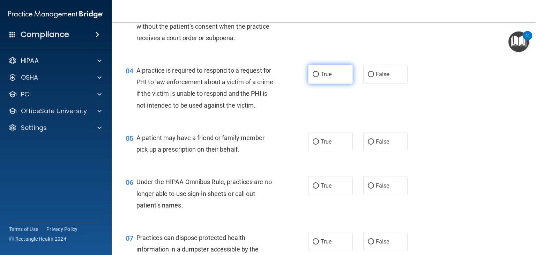
click at [332, 81] on label "True" at bounding box center [330, 74] width 45 height 19
click at [319, 77] on input "True" at bounding box center [316, 74] width 6 height 5
radio input "true"
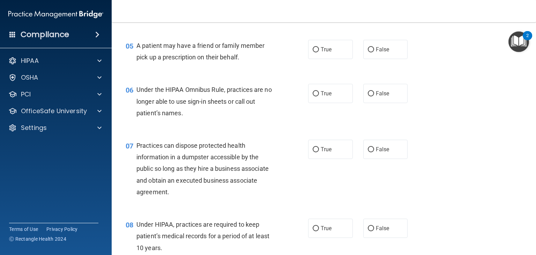
scroll to position [286, 0]
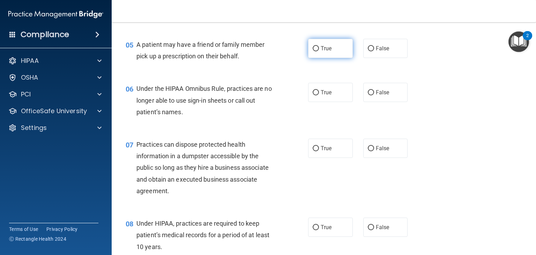
click at [327, 52] on span "True" at bounding box center [326, 48] width 11 height 7
click at [319, 51] on input "True" at bounding box center [316, 48] width 6 height 5
radio input "true"
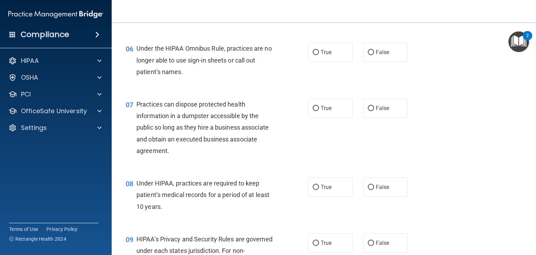
scroll to position [326, 0]
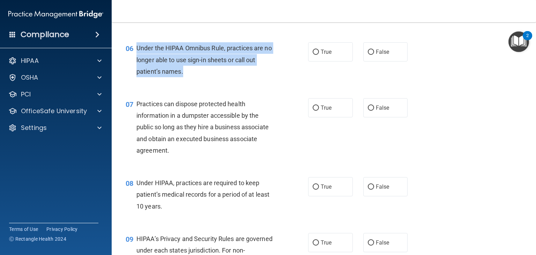
drag, startPoint x: 184, startPoint y: 83, endPoint x: 137, endPoint y: 59, distance: 52.9
click at [137, 59] on div "Under the HIPAA Omnibus Rule, practices are no longer able to use sign-in sheet…" at bounding box center [208, 59] width 145 height 35
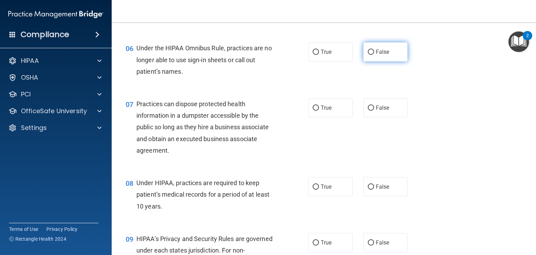
click at [376, 59] on label "False" at bounding box center [385, 51] width 45 height 19
click at [374, 55] on input "False" at bounding box center [371, 52] width 6 height 5
radio input "true"
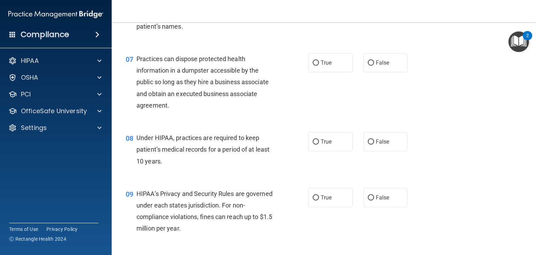
scroll to position [373, 0]
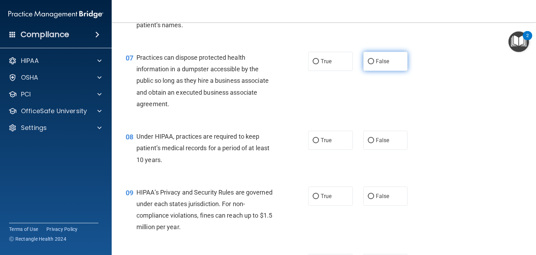
click at [377, 71] on label "False" at bounding box center [385, 61] width 45 height 19
click at [374, 64] on input "False" at bounding box center [371, 61] width 6 height 5
radio input "true"
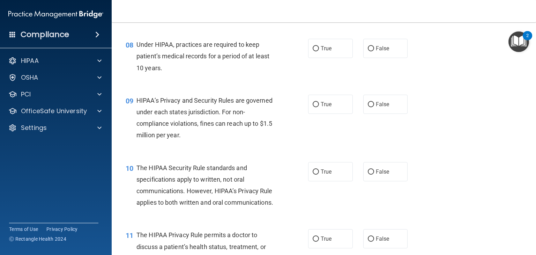
scroll to position [465, 0]
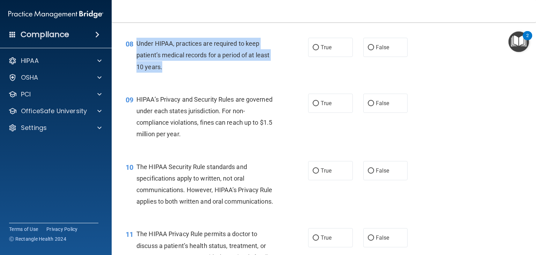
drag, startPoint x: 163, startPoint y: 78, endPoint x: 135, endPoint y: 55, distance: 36.2
click at [135, 55] on div "08 Under HIPAA, practices are required to keep patient’s medical records for a …" at bounding box center [216, 57] width 203 height 38
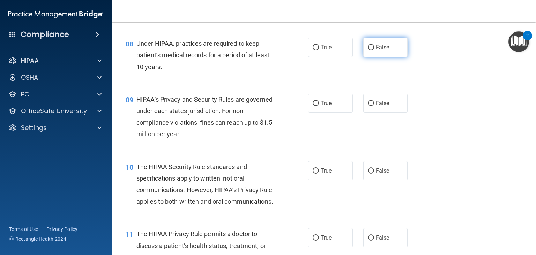
click at [379, 51] on span "False" at bounding box center [383, 47] width 14 height 7
click at [369, 55] on label "False" at bounding box center [385, 47] width 45 height 19
click at [369, 50] on input "False" at bounding box center [371, 47] width 6 height 5
radio input "true"
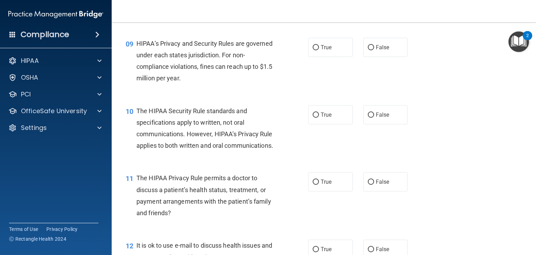
scroll to position [521, 0]
click at [332, 57] on label "True" at bounding box center [330, 46] width 45 height 19
click at [319, 50] on input "True" at bounding box center [316, 47] width 6 height 5
radio input "true"
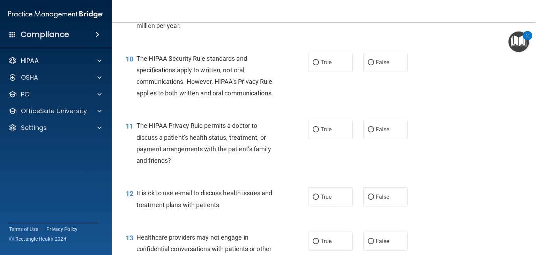
scroll to position [576, 0]
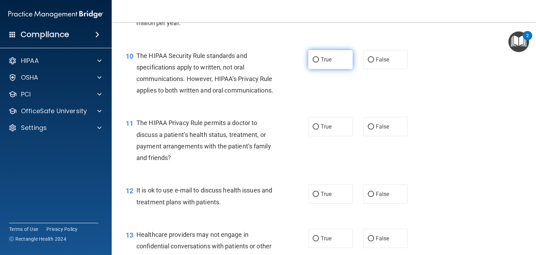
click at [331, 69] on label "True" at bounding box center [330, 59] width 45 height 19
click at [319, 62] on input "True" at bounding box center [316, 59] width 6 height 5
radio input "true"
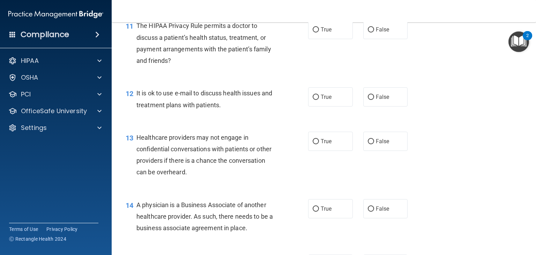
scroll to position [675, 0]
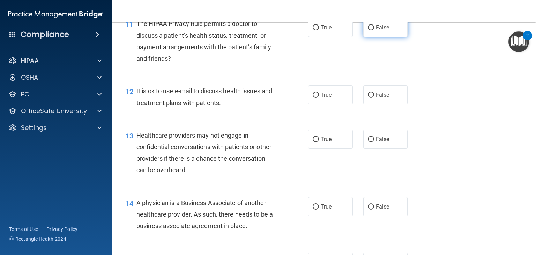
click at [376, 31] on span "False" at bounding box center [383, 27] width 14 height 7
click at [373, 30] on input "False" at bounding box center [371, 27] width 6 height 5
radio input "true"
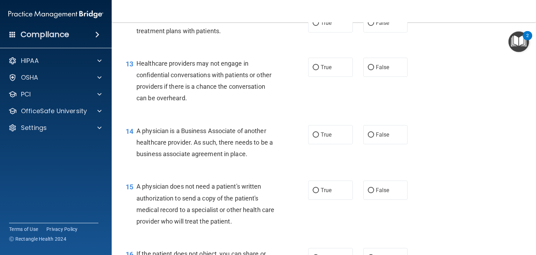
scroll to position [748, 0]
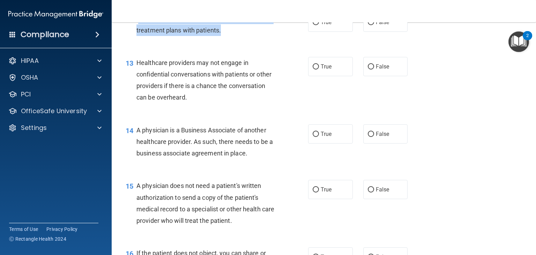
drag, startPoint x: 233, startPoint y: 55, endPoint x: 138, endPoint y: 42, distance: 95.8
click at [138, 36] on div "It is ok to use e-mail to discuss health issues and treatment plans with patien…" at bounding box center [208, 24] width 145 height 23
click at [244, 36] on div "It is ok to use e-mail to discuss health issues and treatment plans with patien…" at bounding box center [208, 24] width 145 height 23
click at [241, 36] on div "It is ok to use e-mail to discuss health issues and treatment plans with patien…" at bounding box center [208, 24] width 145 height 23
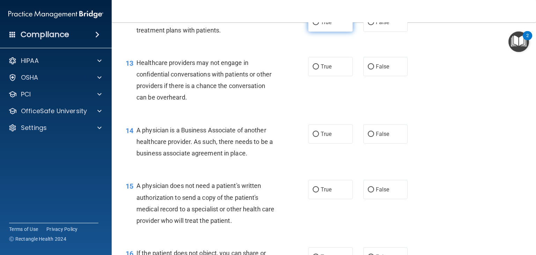
click at [321, 25] on span "True" at bounding box center [326, 22] width 11 height 7
click at [319, 25] on input "True" at bounding box center [316, 22] width 6 height 5
radio input "true"
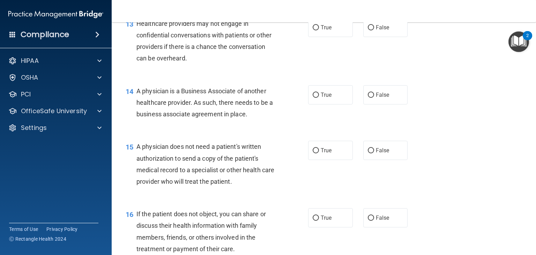
scroll to position [787, 0]
click at [324, 31] on span "True" at bounding box center [326, 27] width 11 height 7
click at [319, 31] on input "True" at bounding box center [316, 27] width 6 height 5
radio input "true"
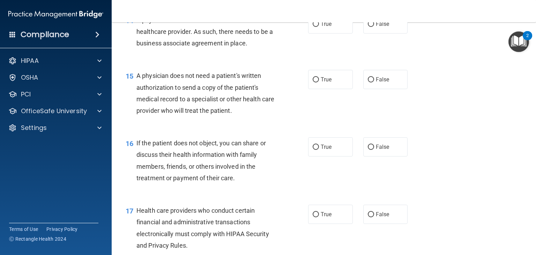
scroll to position [859, 0]
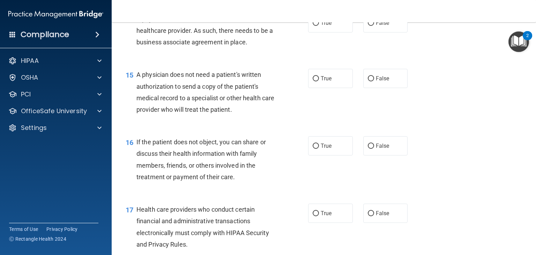
drag, startPoint x: 250, startPoint y: 65, endPoint x: 138, endPoint y: 42, distance: 114.2
click at [138, 42] on div "A physician is a Business Associate of another healthcare provider. As such, th…" at bounding box center [208, 30] width 145 height 35
click at [329, 32] on label "True" at bounding box center [330, 22] width 45 height 19
click at [319, 26] on input "True" at bounding box center [316, 23] width 6 height 5
radio input "true"
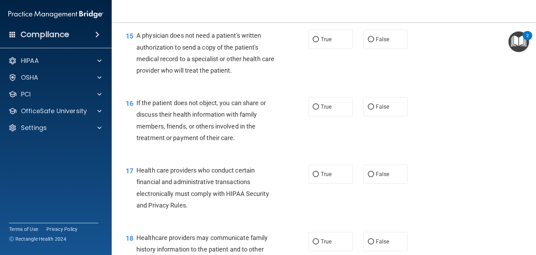
scroll to position [900, 0]
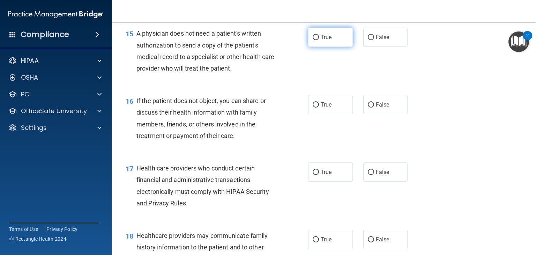
click at [337, 47] on label "True" at bounding box center [330, 37] width 45 height 19
click at [319, 40] on input "True" at bounding box center [316, 37] width 6 height 5
radio input "true"
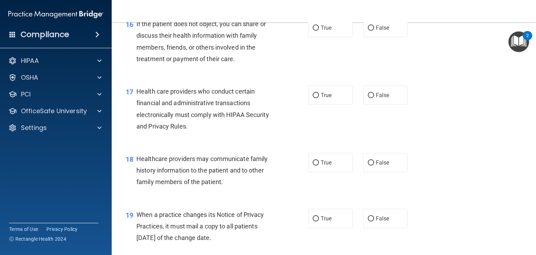
scroll to position [977, 0]
click at [308, 37] on label "True" at bounding box center [330, 27] width 45 height 19
click at [313, 31] on input "True" at bounding box center [316, 27] width 6 height 5
radio input "true"
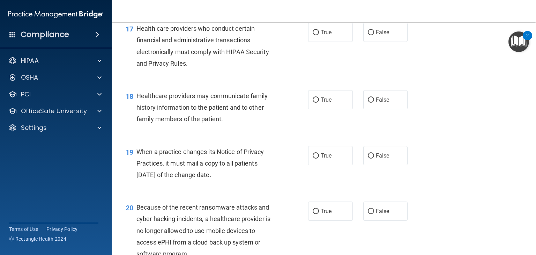
scroll to position [1039, 0]
click at [338, 42] on label "True" at bounding box center [330, 32] width 45 height 19
click at [319, 35] on input "True" at bounding box center [316, 32] width 6 height 5
radio input "true"
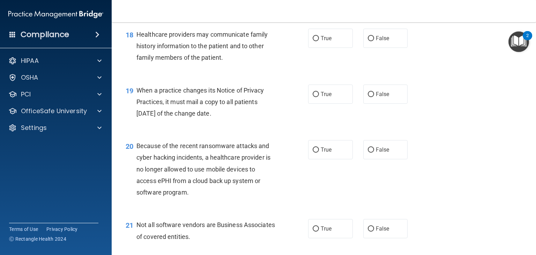
scroll to position [1101, 0]
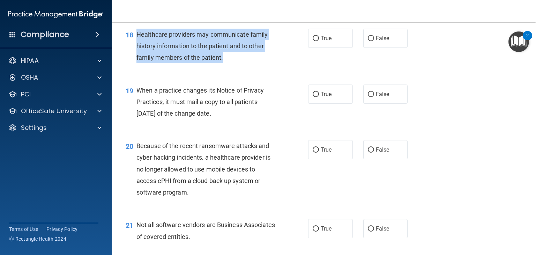
drag, startPoint x: 225, startPoint y: 83, endPoint x: 133, endPoint y: 59, distance: 95.2
click at [133, 59] on div "18 Healthcare providers may communicate family history information to the patie…" at bounding box center [216, 48] width 203 height 38
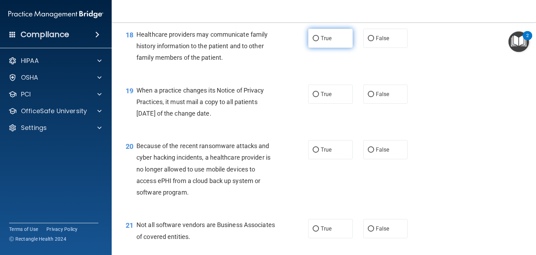
click at [324, 42] on span "True" at bounding box center [326, 38] width 11 height 7
click at [319, 41] on input "True" at bounding box center [316, 38] width 6 height 5
radio input "true"
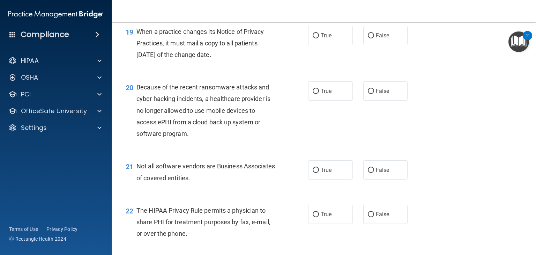
scroll to position [1159, 0]
drag, startPoint x: 234, startPoint y: 77, endPoint x: 137, endPoint y: 50, distance: 100.5
click at [137, 50] on div "When a practice changes its Notice of Privacy Practices, it must mail a copy to…" at bounding box center [208, 43] width 145 height 35
click at [384, 45] on label "False" at bounding box center [385, 35] width 45 height 19
click at [374, 38] on input "False" at bounding box center [371, 35] width 6 height 5
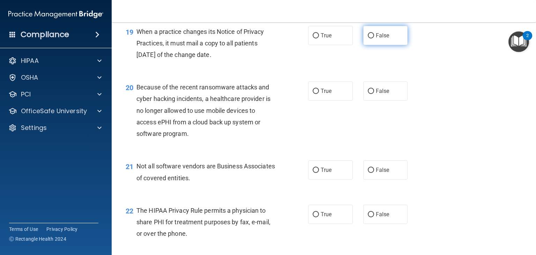
radio input "true"
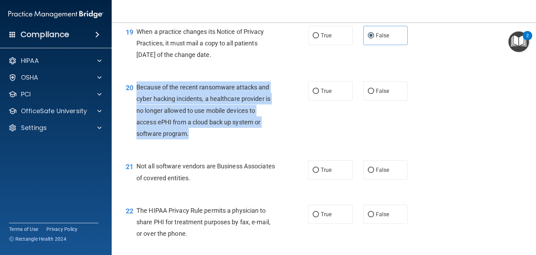
drag, startPoint x: 201, startPoint y: 158, endPoint x: 137, endPoint y: 113, distance: 78.0
click at [137, 113] on div "Because of the recent ransomware attacks and cyber hacking incidents, a healthc…" at bounding box center [208, 110] width 145 height 58
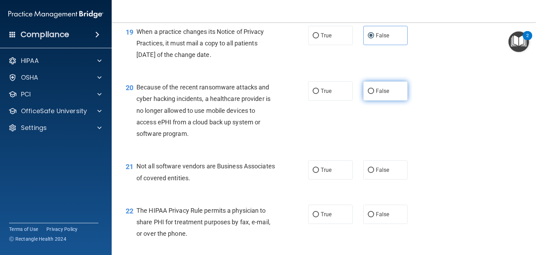
click at [376, 94] on span "False" at bounding box center [383, 91] width 14 height 7
click at [374, 94] on input "False" at bounding box center [371, 91] width 6 height 5
radio input "true"
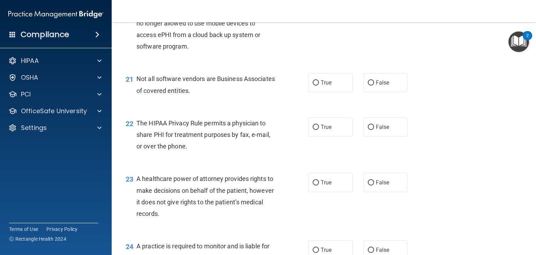
scroll to position [1247, 0]
click at [376, 85] on span "False" at bounding box center [383, 81] width 14 height 7
click at [373, 85] on input "False" at bounding box center [371, 82] width 6 height 5
radio input "true"
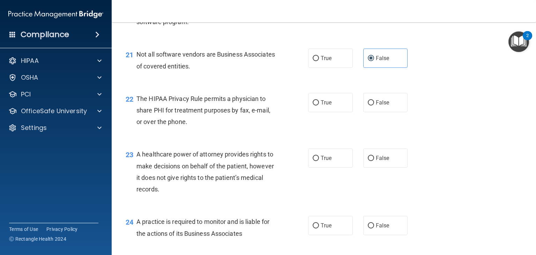
scroll to position [1275, 0]
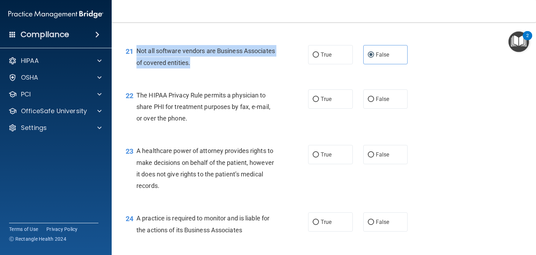
drag, startPoint x: 223, startPoint y: 88, endPoint x: 137, endPoint y: 74, distance: 87.7
click at [137, 68] on div "Not all software vendors are Business Associates of covered entities." at bounding box center [208, 56] width 145 height 23
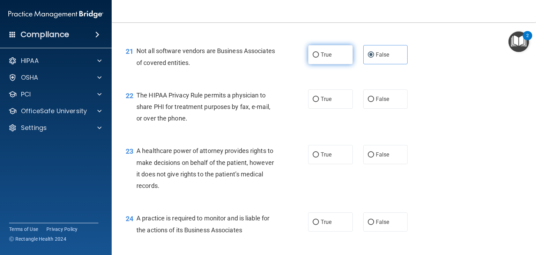
click at [328, 64] on label "True" at bounding box center [330, 54] width 45 height 19
click at [321, 58] on span "True" at bounding box center [326, 54] width 11 height 7
click at [317, 64] on label "True" at bounding box center [330, 54] width 45 height 19
click at [317, 58] on input "True" at bounding box center [316, 54] width 6 height 5
radio input "true"
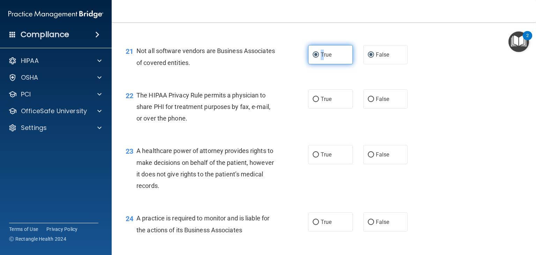
radio input "false"
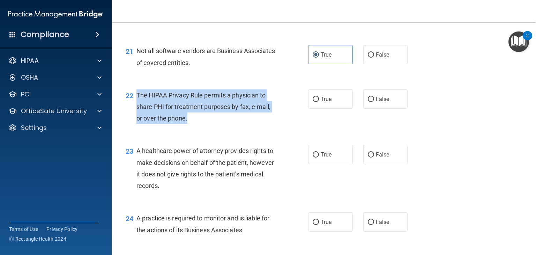
drag, startPoint x: 191, startPoint y: 146, endPoint x: 137, endPoint y: 120, distance: 60.2
click at [137, 120] on div "The HIPAA Privacy Rule permits a physician to share PHI for treatment purposes …" at bounding box center [208, 106] width 145 height 35
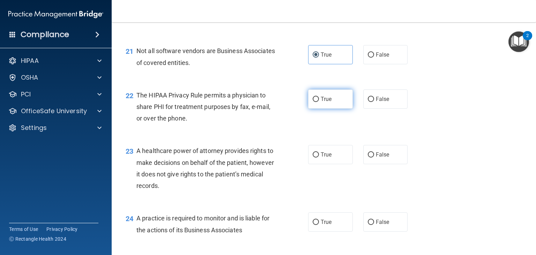
click at [321, 102] on span "True" at bounding box center [326, 99] width 11 height 7
click at [319, 102] on input "True" at bounding box center [316, 99] width 6 height 5
radio input "true"
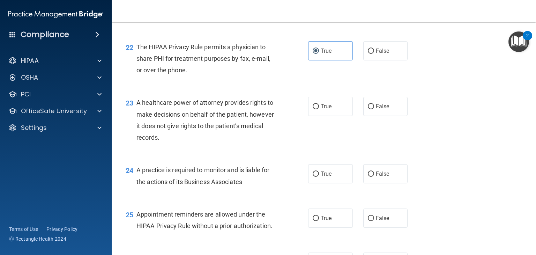
scroll to position [1324, 0]
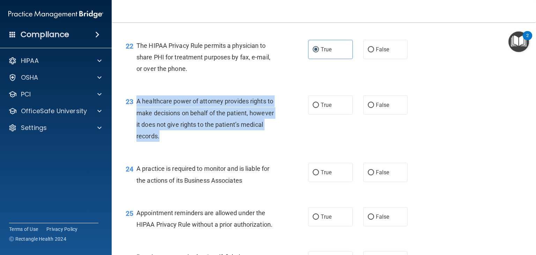
drag, startPoint x: 187, startPoint y: 161, endPoint x: 135, endPoint y: 131, distance: 60.2
click at [135, 131] on div "23 A healthcare power of attorney provides rights to make decisions on behalf o…" at bounding box center [216, 120] width 203 height 50
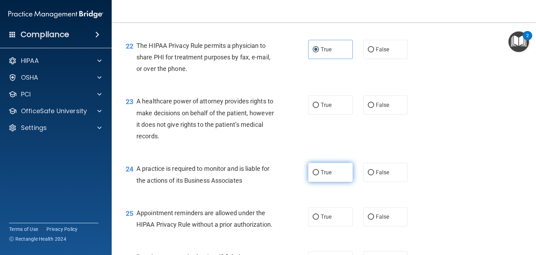
click at [321, 175] on span "True" at bounding box center [326, 172] width 11 height 7
click at [319, 175] on input "True" at bounding box center [316, 172] width 6 height 5
radio input "true"
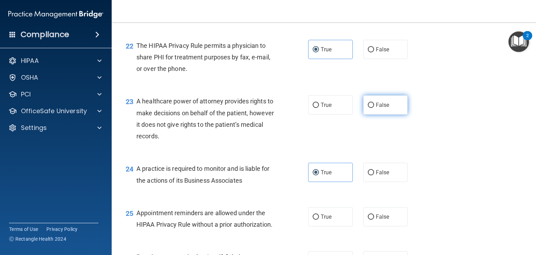
click at [380, 114] on label "False" at bounding box center [385, 104] width 45 height 19
click at [374, 108] on input "False" at bounding box center [371, 105] width 6 height 5
radio input "true"
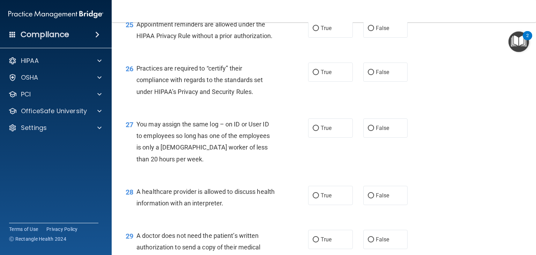
scroll to position [1513, 0]
click at [325, 31] on span "True" at bounding box center [326, 27] width 11 height 7
click at [319, 30] on input "True" at bounding box center [316, 27] width 6 height 5
radio input "true"
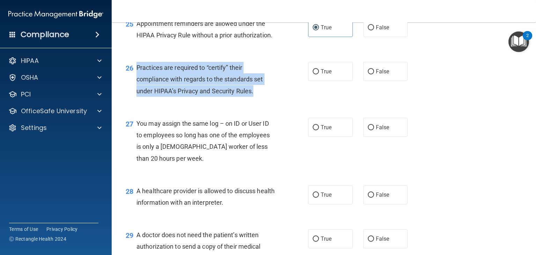
drag, startPoint x: 255, startPoint y: 114, endPoint x: 138, endPoint y: 89, distance: 119.8
click at [138, 89] on div "Practices are required to “certify” their compliance with regards to the standa…" at bounding box center [208, 79] width 145 height 35
click at [369, 74] on input "False" at bounding box center [371, 71] width 6 height 5
radio input "true"
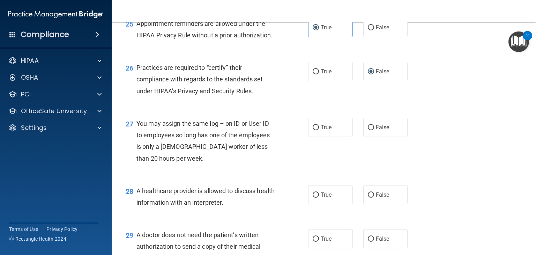
click at [439, 109] on div "26 Practices are required to “certify” their compliance with regards to the sta…" at bounding box center [323, 81] width 407 height 56
click at [380, 130] on span "False" at bounding box center [383, 127] width 14 height 7
click at [374, 130] on input "False" at bounding box center [371, 127] width 6 height 5
radio input "true"
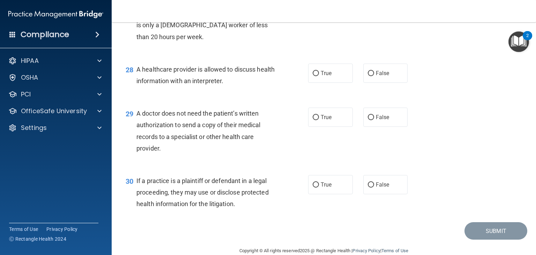
scroll to position [1635, 0]
click at [321, 76] on span "True" at bounding box center [326, 72] width 11 height 7
click at [319, 76] on input "True" at bounding box center [316, 72] width 6 height 5
radio input "true"
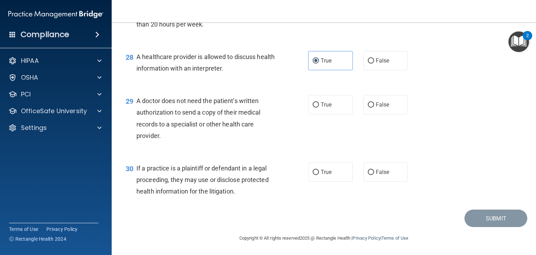
scroll to position [1670, 0]
click at [338, 106] on label "True" at bounding box center [330, 104] width 45 height 19
click at [319, 106] on input "True" at bounding box center [316, 104] width 6 height 5
radio input "true"
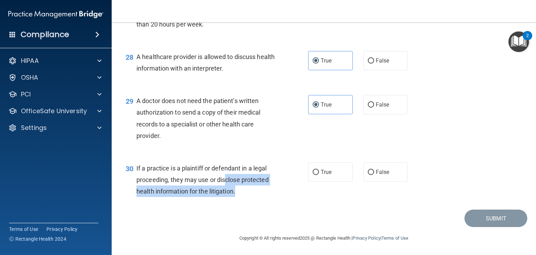
drag, startPoint x: 242, startPoint y: 195, endPoint x: 232, endPoint y: 183, distance: 16.3
click at [226, 176] on div "If a practice is a plaintiff or defendant in a legal proceeding, they may use o…" at bounding box center [208, 179] width 145 height 35
click at [244, 194] on div "If a practice is a plaintiff or defendant in a legal proceeding, they may use o…" at bounding box center [208, 179] width 145 height 35
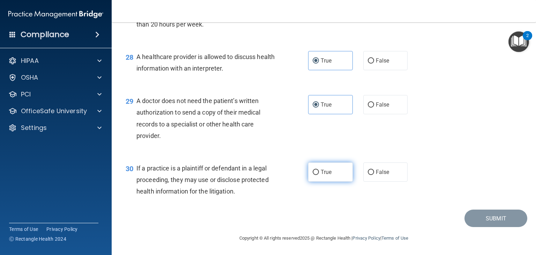
click at [321, 171] on span "True" at bounding box center [326, 171] width 11 height 7
click at [318, 171] on input "True" at bounding box center [316, 172] width 6 height 5
radio input "true"
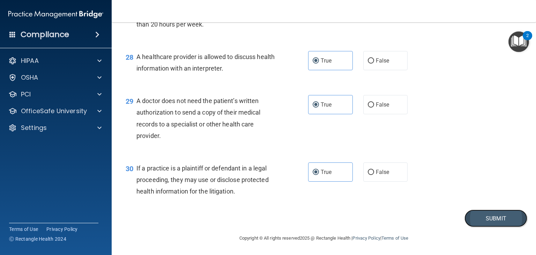
click at [471, 220] on button "Submit" at bounding box center [495, 218] width 63 height 18
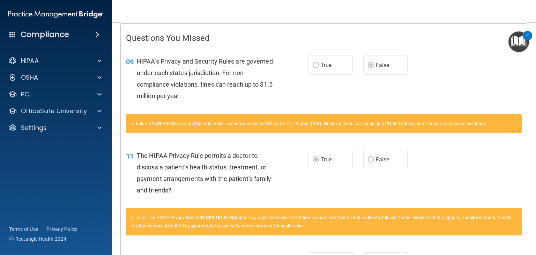
scroll to position [141, 0]
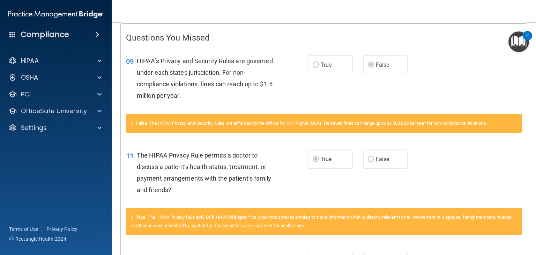
click at [471, 220] on div "True. The HIPAA Privacy Rule at 45 CFR 164.510(b) specifically permits covered …" at bounding box center [324, 221] width 396 height 27
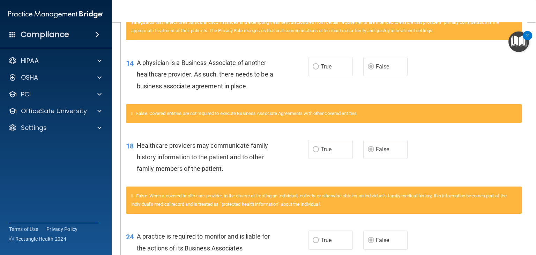
scroll to position [534, 0]
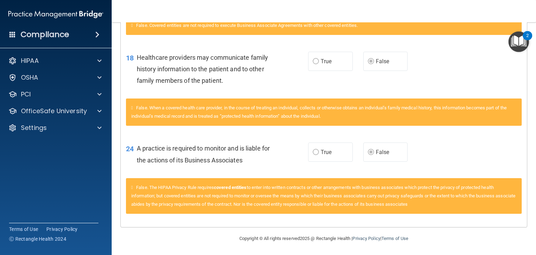
click at [468, 196] on span "False. The HIPAA Privacy Rule requires covered entities to enter into written c…" at bounding box center [323, 196] width 384 height 22
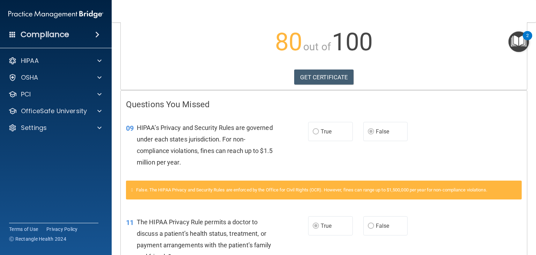
scroll to position [74, 0]
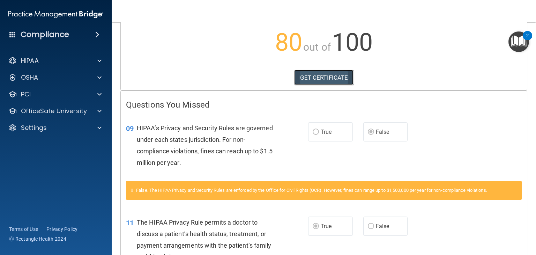
click at [336, 77] on link "GET CERTIFICATE" at bounding box center [324, 77] width 60 height 15
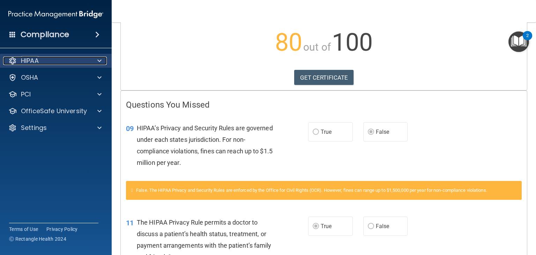
click at [67, 61] on div "HIPAA" at bounding box center [46, 61] width 87 height 8
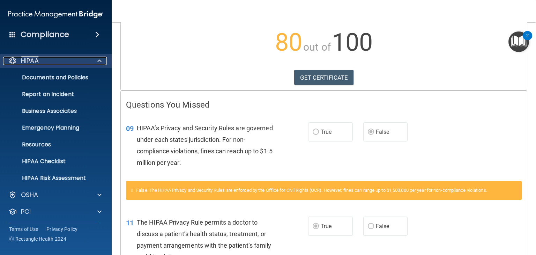
click at [80, 65] on div "HIPAA" at bounding box center [46, 61] width 87 height 8
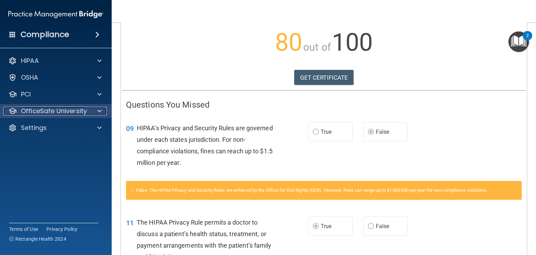
click at [82, 110] on p "OfficeSafe University" at bounding box center [54, 111] width 66 height 8
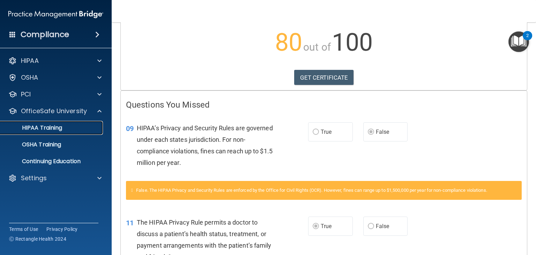
click at [71, 125] on div "HIPAA Training" at bounding box center [52, 127] width 95 height 7
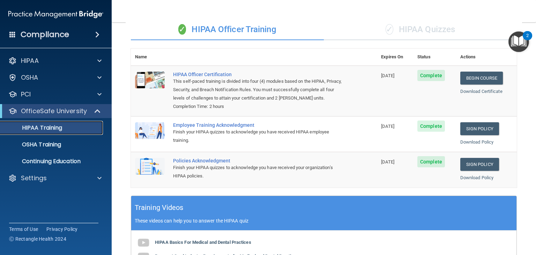
scroll to position [57, 0]
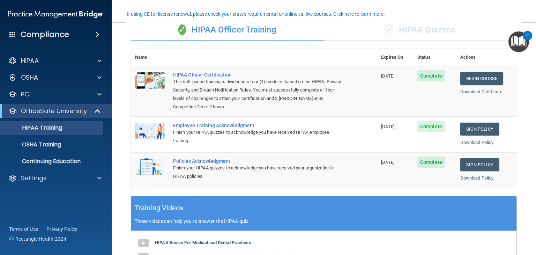
click at [434, 29] on div "✓ HIPAA Quizzes" at bounding box center [420, 30] width 193 height 21
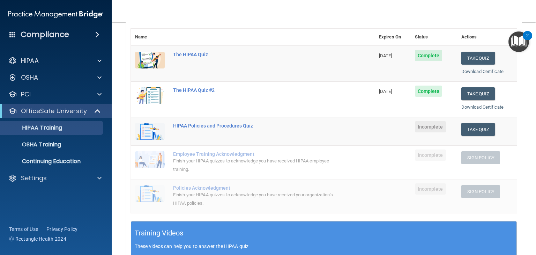
scroll to position [77, 0]
click at [479, 132] on button "Take Quiz" at bounding box center [477, 129] width 33 height 13
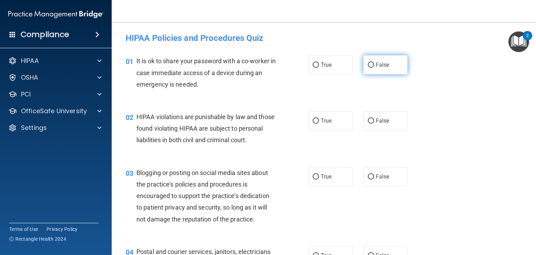
click at [385, 72] on label "False" at bounding box center [385, 64] width 45 height 19
click at [374, 68] on input "False" at bounding box center [371, 64] width 6 height 5
radio input "true"
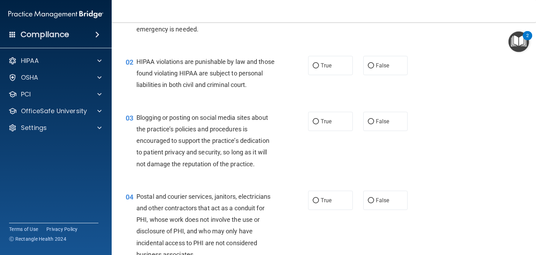
scroll to position [55, 0]
click at [336, 67] on label "True" at bounding box center [330, 64] width 45 height 19
click at [319, 67] on input "True" at bounding box center [316, 65] width 6 height 5
radio input "true"
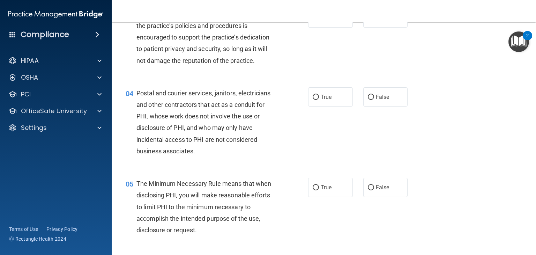
scroll to position [159, 0]
click at [318, 106] on label "True" at bounding box center [330, 96] width 45 height 19
click at [318, 99] on input "True" at bounding box center [316, 96] width 6 height 5
radio input "true"
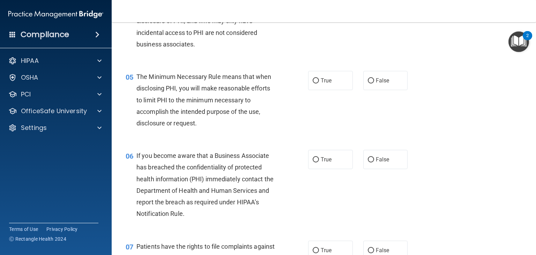
scroll to position [266, 0]
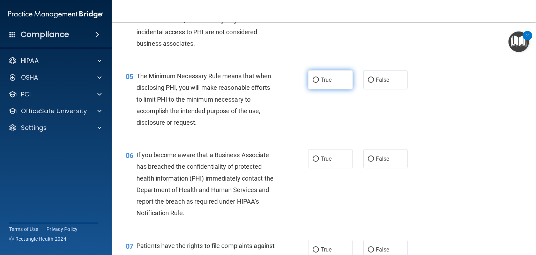
click at [311, 89] on label "True" at bounding box center [330, 79] width 45 height 19
click at [313, 83] on input "True" at bounding box center [316, 79] width 6 height 5
radio input "true"
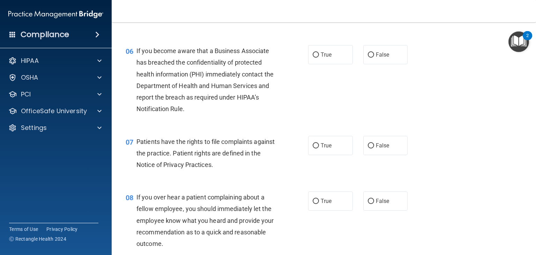
scroll to position [370, 0]
click at [327, 63] on label "True" at bounding box center [330, 53] width 45 height 19
click at [319, 57] on input "True" at bounding box center [316, 54] width 6 height 5
radio input "true"
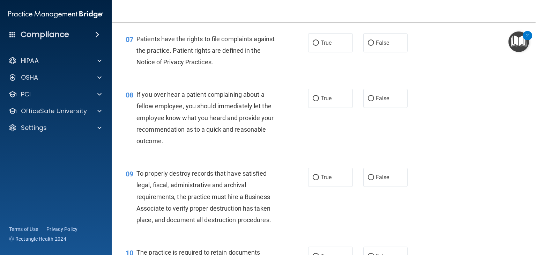
scroll to position [473, 0]
click at [328, 46] on span "True" at bounding box center [326, 42] width 11 height 7
click at [319, 45] on input "True" at bounding box center [316, 42] width 6 height 5
radio input "true"
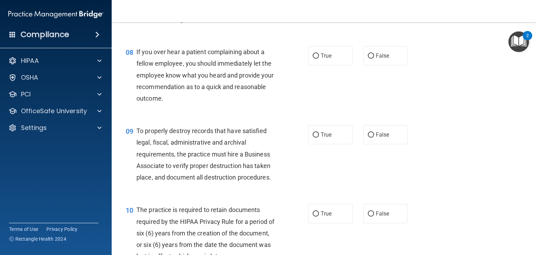
scroll to position [525, 0]
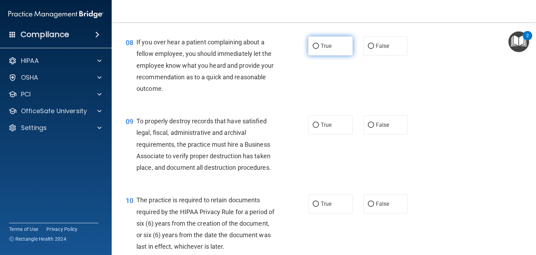
click at [323, 49] on span "True" at bounding box center [326, 46] width 11 height 7
click at [319, 49] on input "True" at bounding box center [316, 46] width 6 height 5
radio input "true"
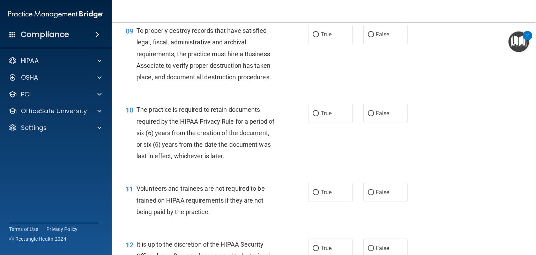
scroll to position [618, 0]
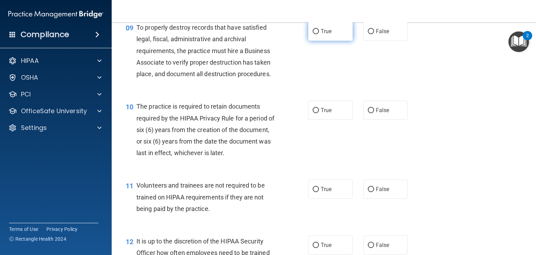
click at [315, 34] on input "True" at bounding box center [316, 31] width 6 height 5
radio input "true"
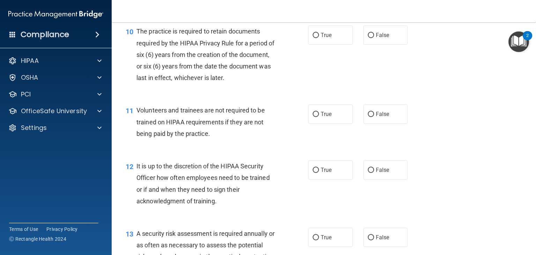
scroll to position [693, 0]
click at [316, 44] on label "True" at bounding box center [330, 34] width 45 height 19
click at [316, 38] on input "True" at bounding box center [316, 34] width 6 height 5
radio input "true"
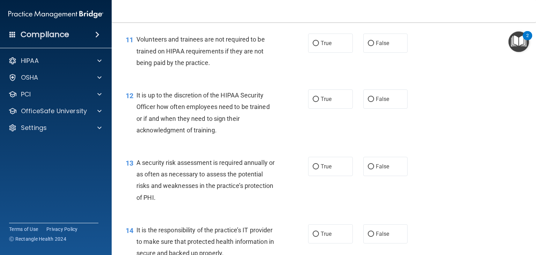
scroll to position [765, 0]
click at [335, 52] on label "True" at bounding box center [330, 42] width 45 height 19
click at [319, 45] on input "True" at bounding box center [316, 42] width 6 height 5
radio input "true"
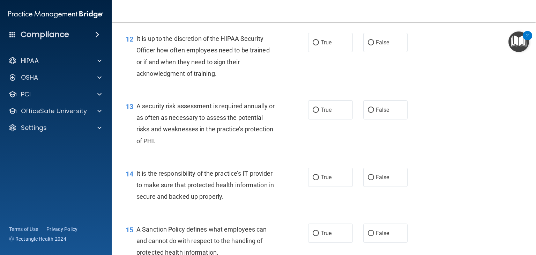
scroll to position [820, 0]
click at [390, 52] on label "False" at bounding box center [385, 42] width 45 height 19
click at [374, 45] on input "False" at bounding box center [371, 42] width 6 height 5
radio input "true"
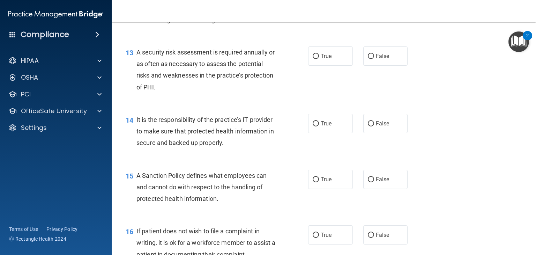
scroll to position [877, 0]
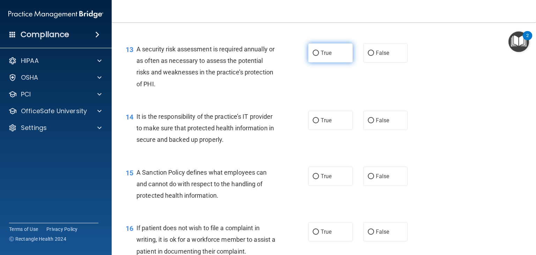
click at [330, 62] on label "True" at bounding box center [330, 52] width 45 height 19
click at [319, 56] on input "True" at bounding box center [316, 53] width 6 height 5
radio input "true"
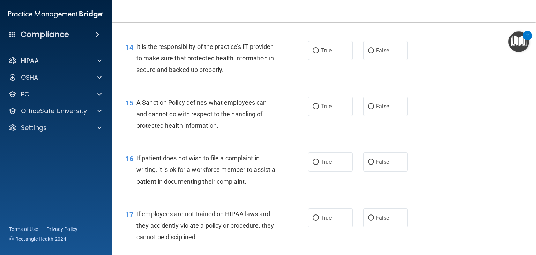
scroll to position [952, 0]
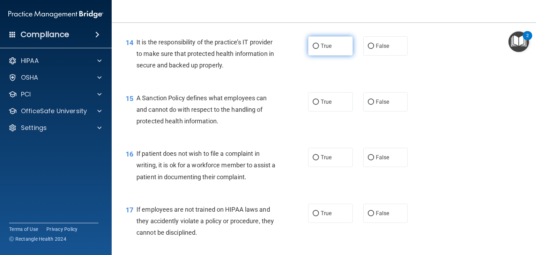
click at [347, 55] on label "True" at bounding box center [330, 45] width 45 height 19
click at [319, 49] on input "True" at bounding box center [316, 46] width 6 height 5
radio input "true"
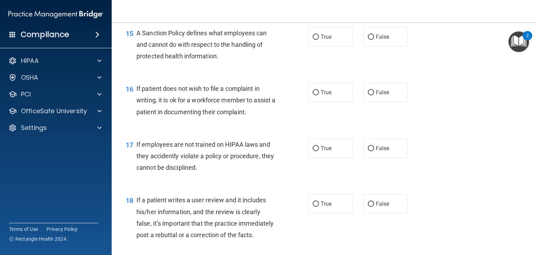
scroll to position [1017, 0]
click at [326, 46] on label "True" at bounding box center [330, 36] width 45 height 19
click at [319, 39] on input "True" at bounding box center [316, 36] width 6 height 5
radio input "true"
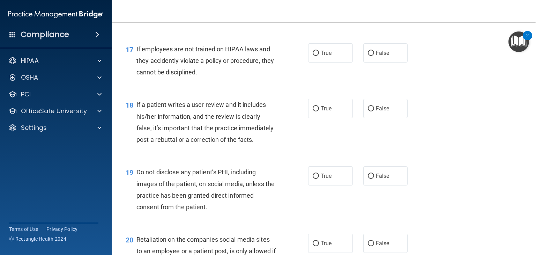
scroll to position [1119, 0]
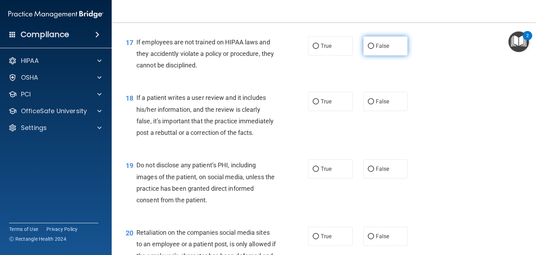
click at [388, 55] on label "False" at bounding box center [385, 45] width 45 height 19
click at [374, 49] on input "False" at bounding box center [371, 46] width 6 height 5
radio input "true"
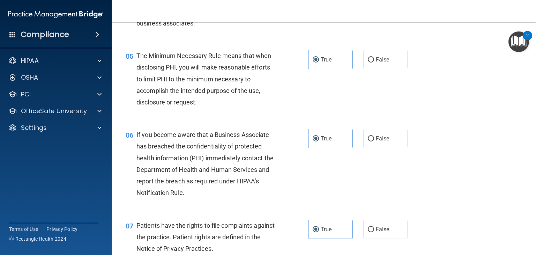
scroll to position [283, 0]
